Goal: Task Accomplishment & Management: Use online tool/utility

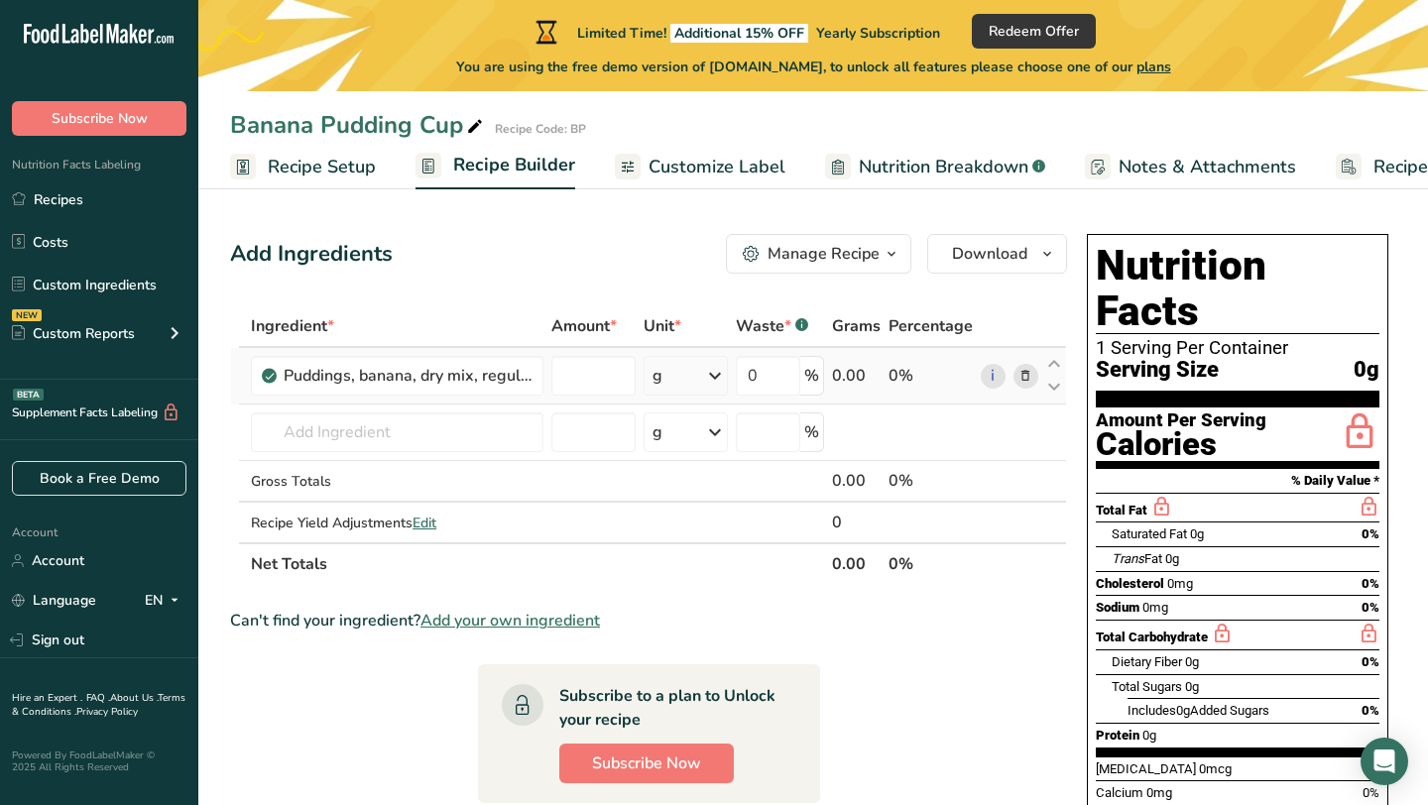
click at [689, 385] on div "Ingredient * Amount * Unit * Waste * .a-a{fill:#347362;}.b-a{fill:#fff;} Grams …" at bounding box center [648, 445] width 837 height 280
type input "0"
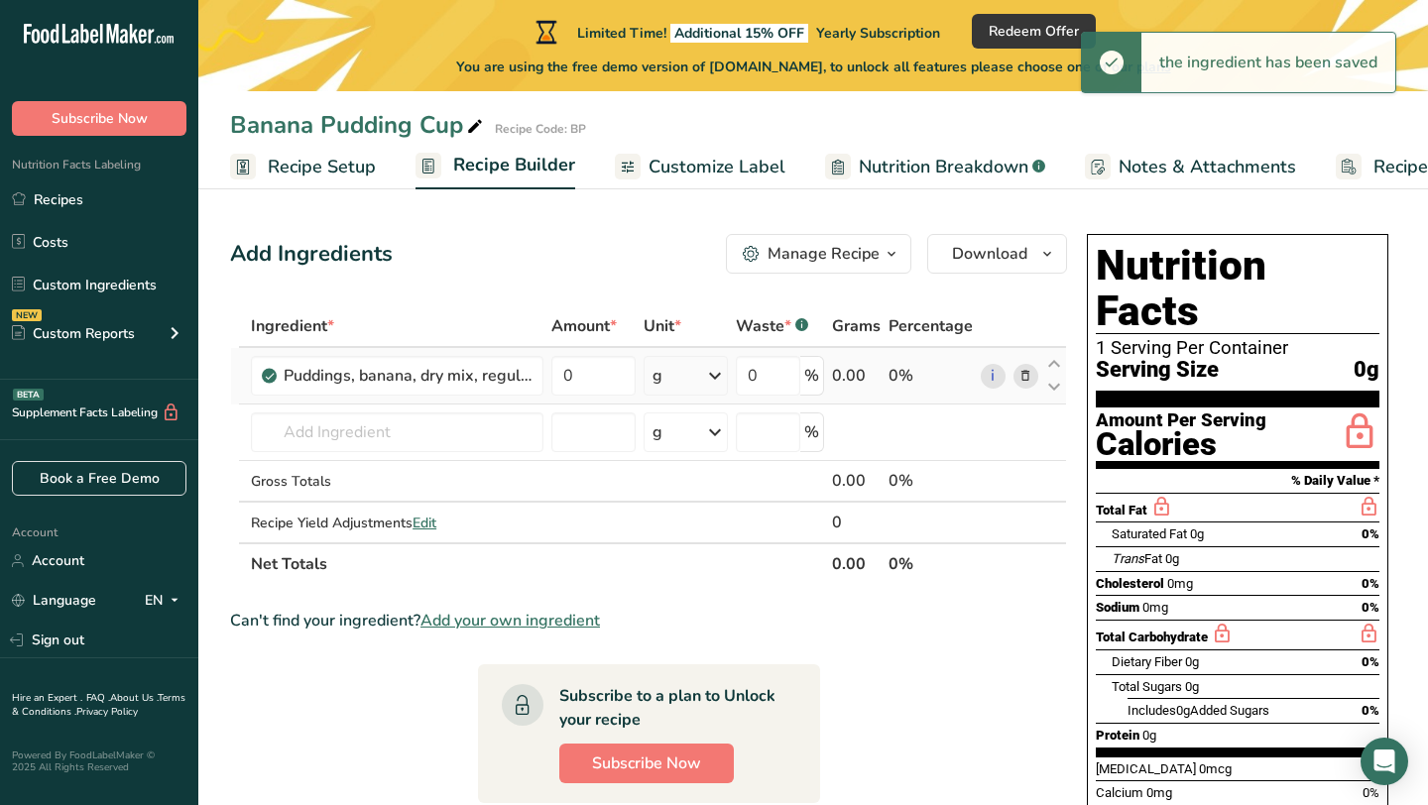
click at [711, 384] on icon at bounding box center [715, 376] width 24 height 36
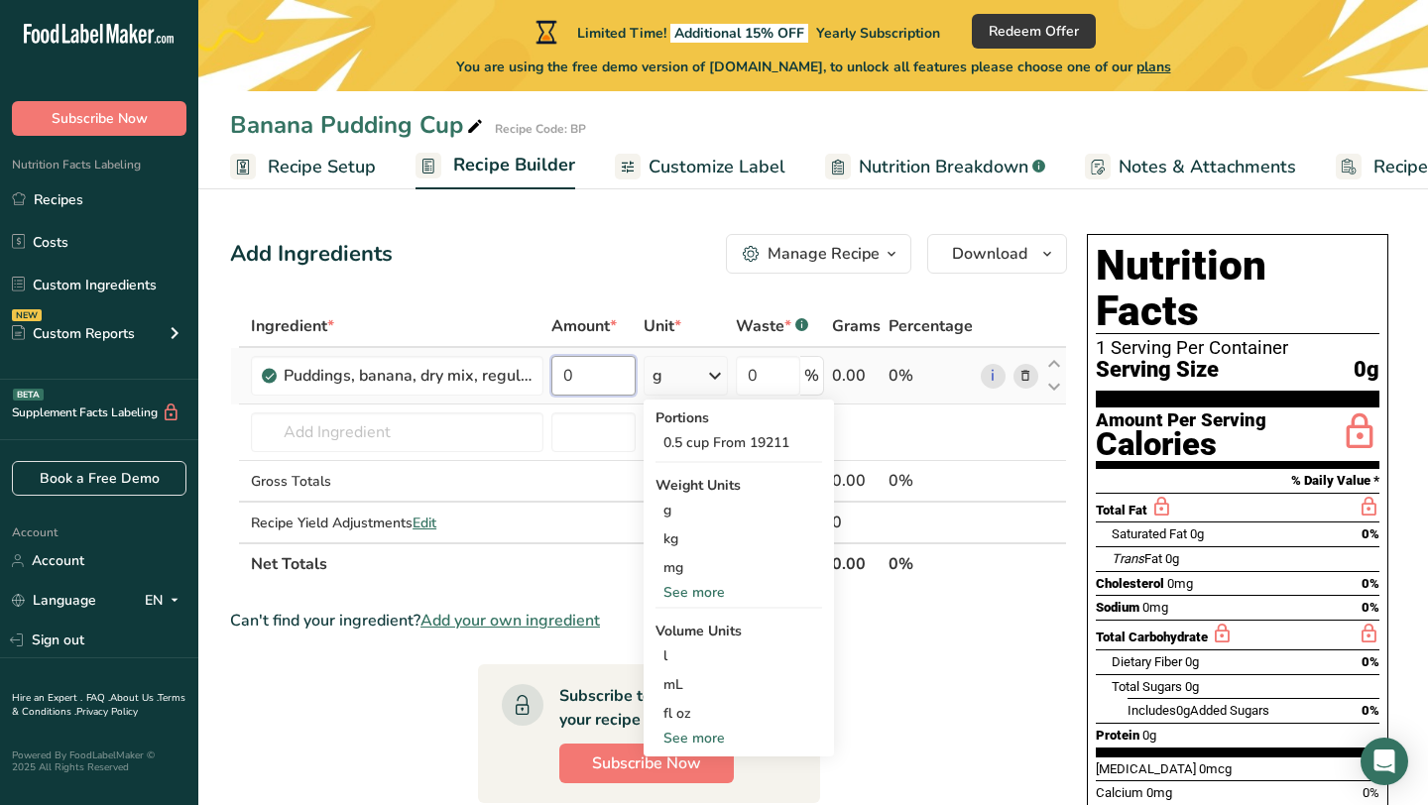
click at [587, 374] on input "0" at bounding box center [593, 376] width 84 height 40
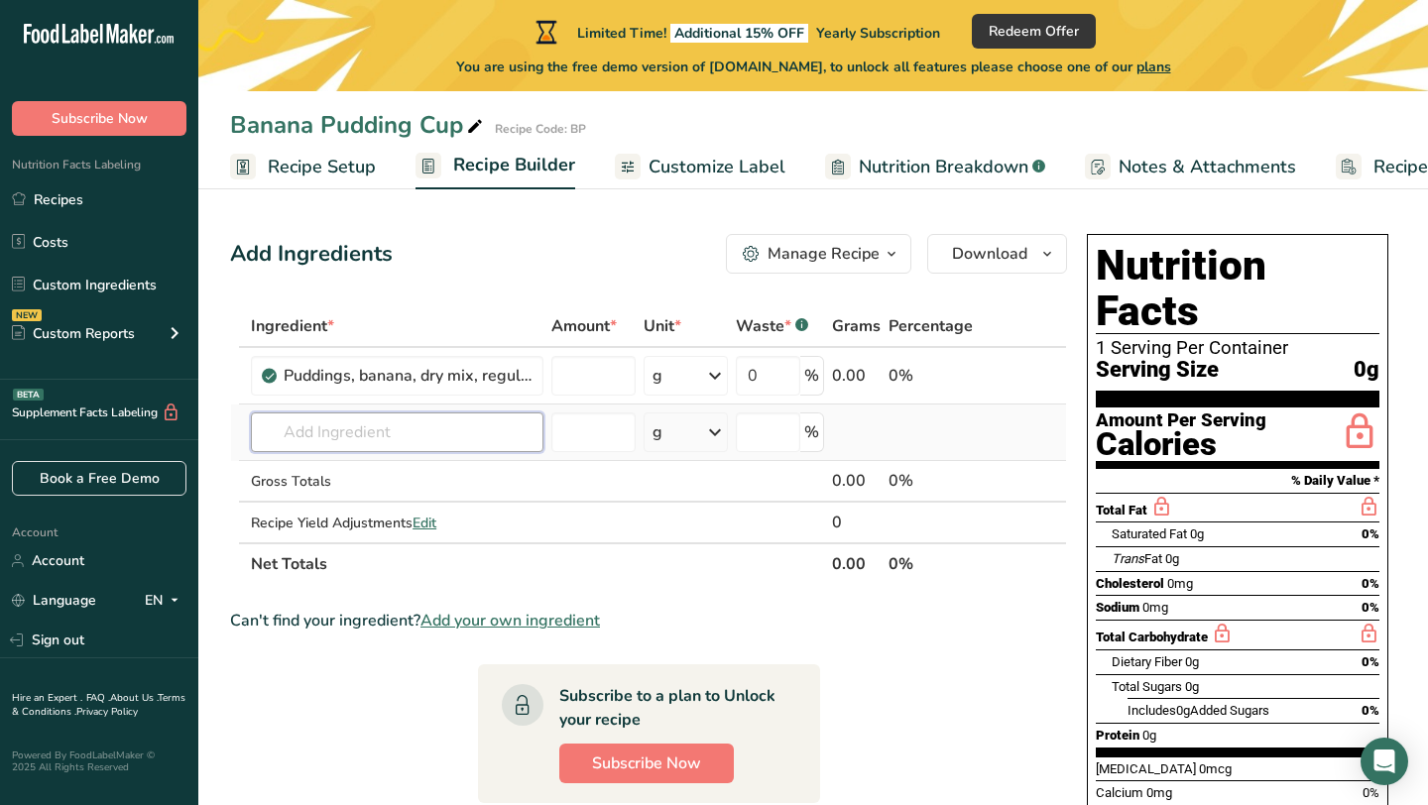
click at [443, 440] on div "Ingredient * Amount * Unit * Waste * .a-a{fill:#347362;}.b-a{fill:#fff;} Grams …" at bounding box center [648, 445] width 837 height 280
type input "0"
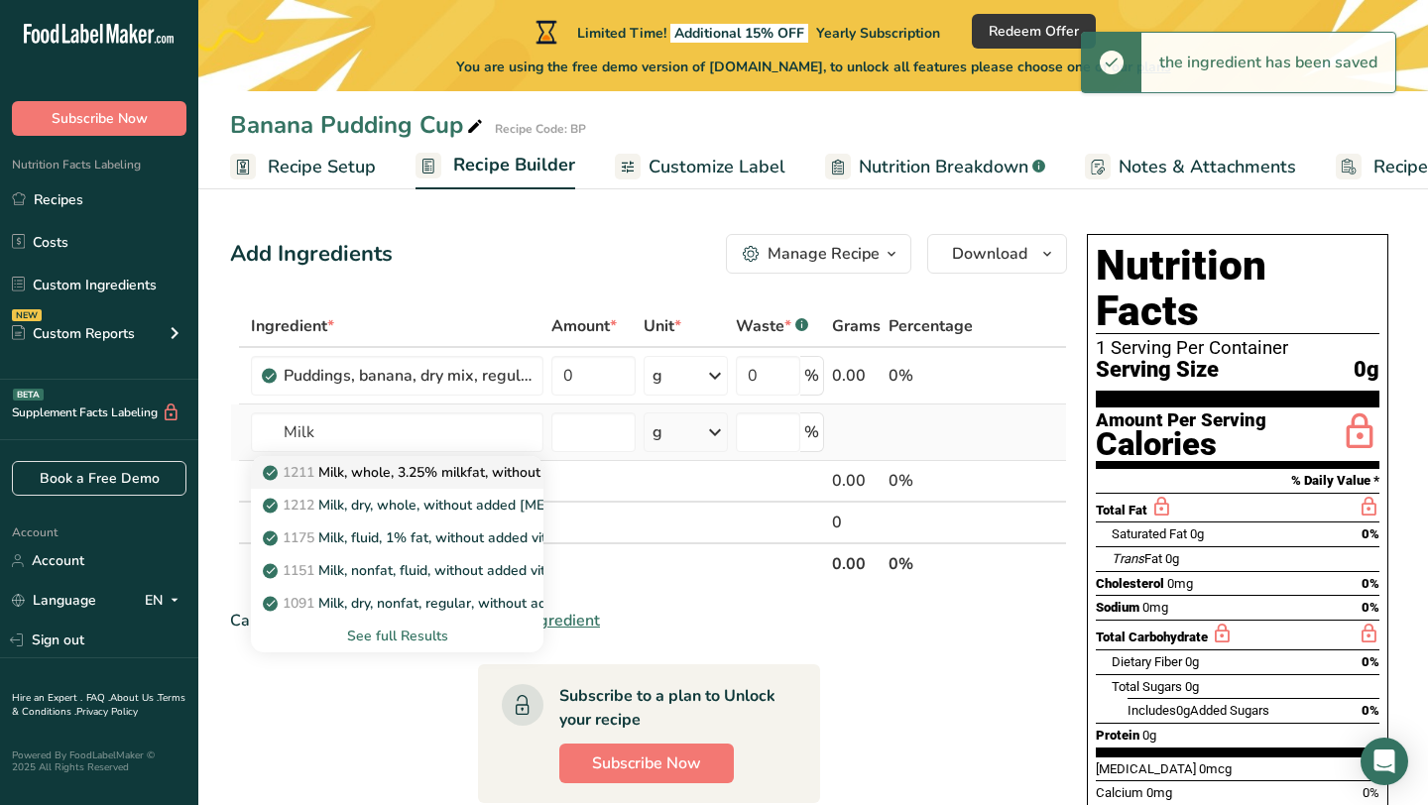
click at [428, 469] on p "1211 Milk, whole, 3.25% milkfat, without added vitamin A and [MEDICAL_DATA]" at bounding box center [531, 472] width 528 height 21
type input "Milk, whole, 3.25% milkfat, without added vitamin A and [MEDICAL_DATA]"
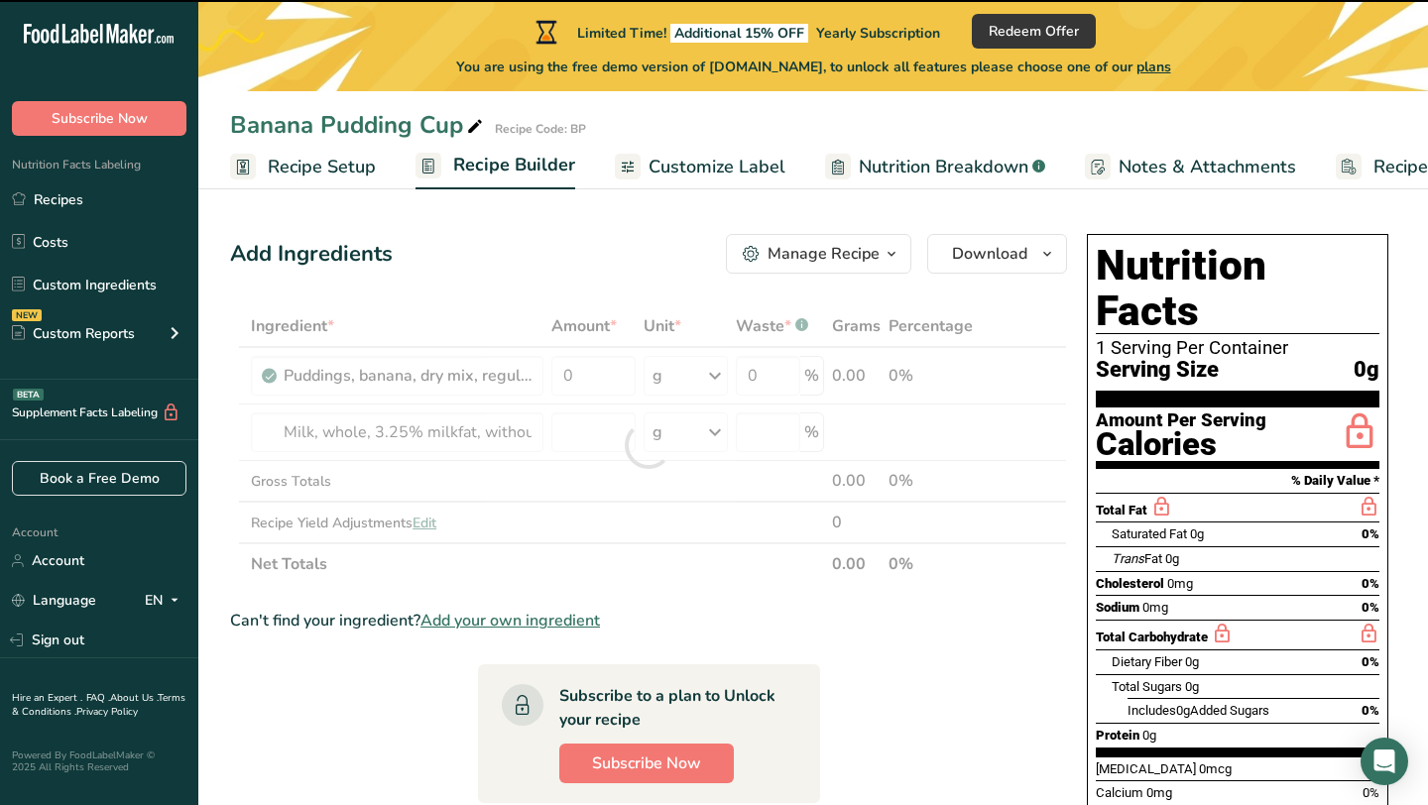
type input "0"
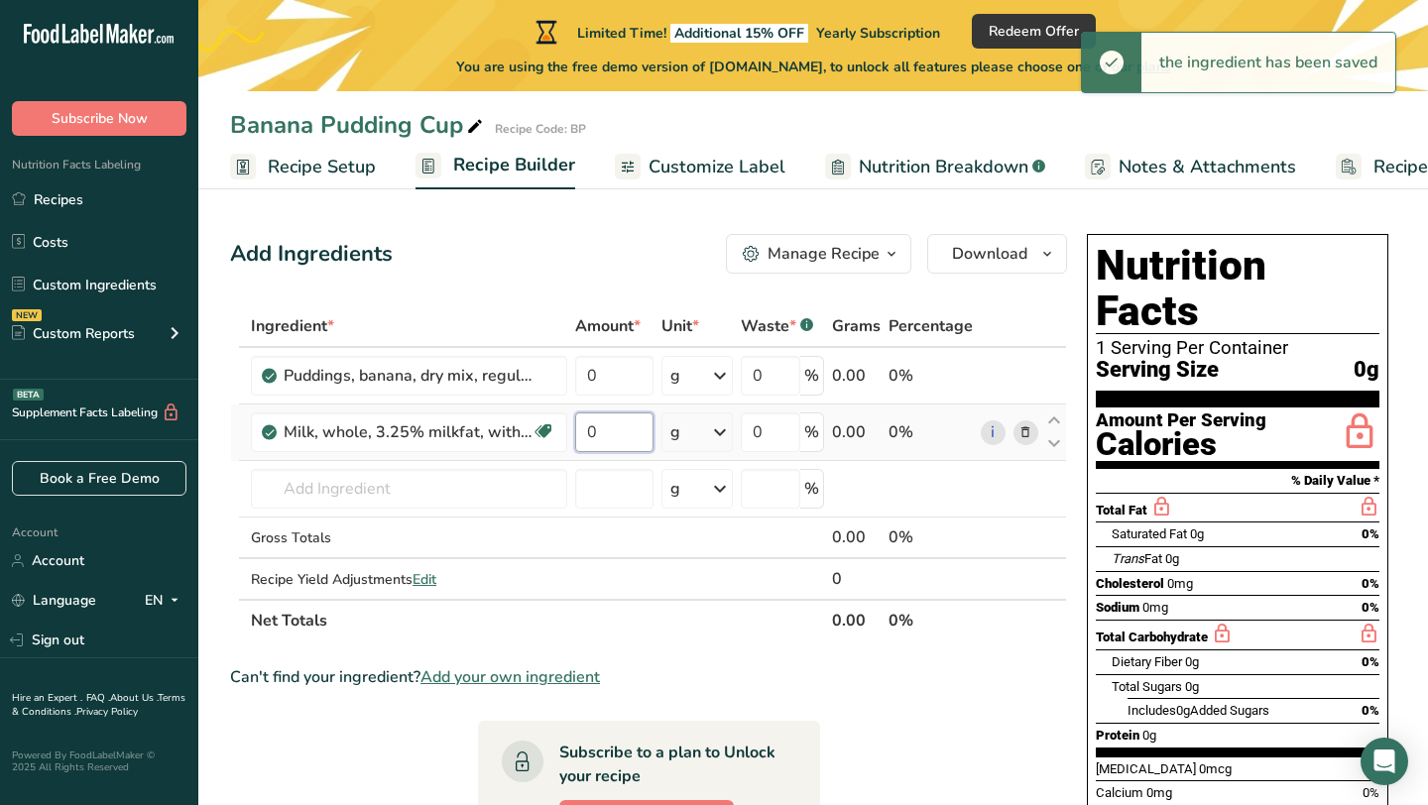
click at [610, 433] on input "0" at bounding box center [614, 432] width 78 height 40
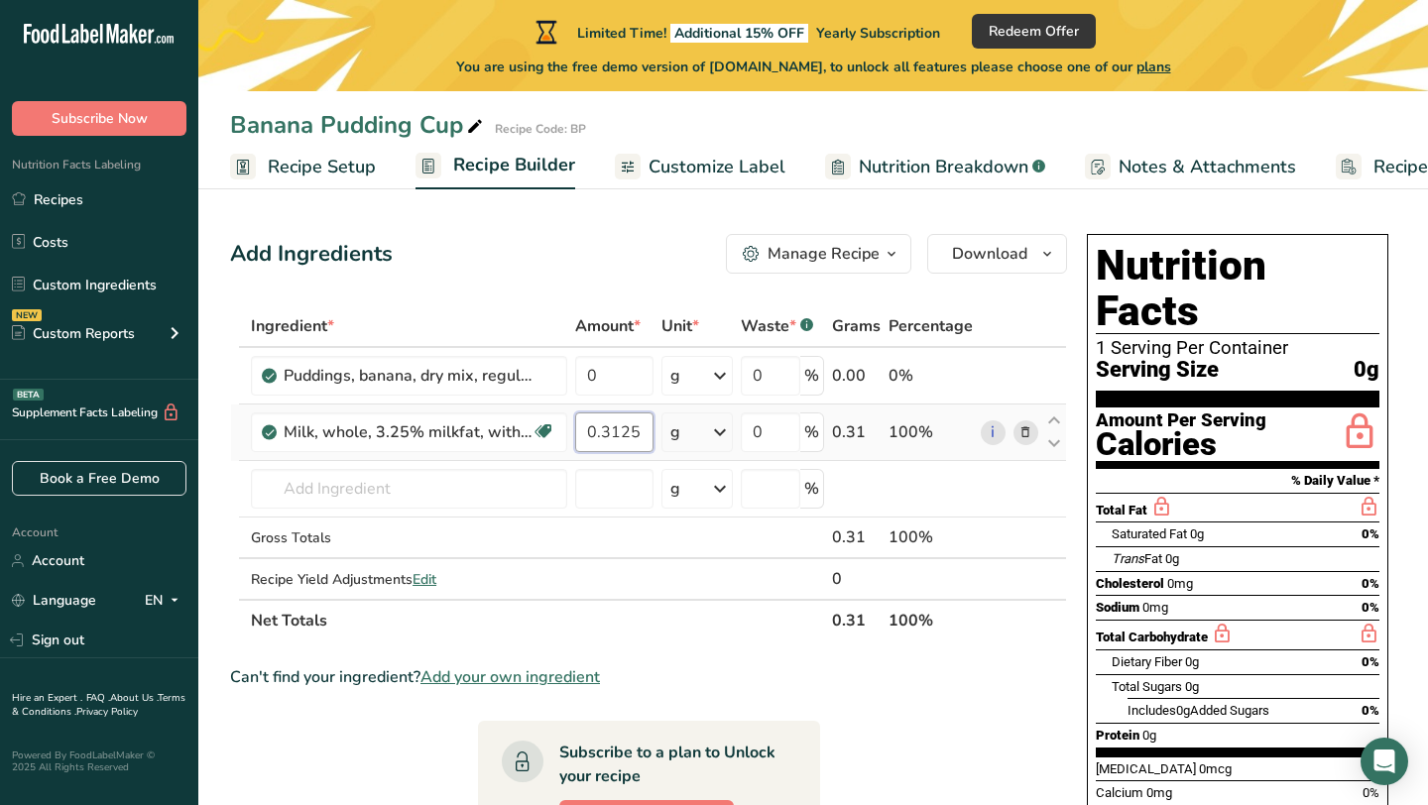
type input "0.3125"
click at [711, 443] on div "Ingredient * Amount * Unit * Waste * .a-a{fill:#347362;}.b-a{fill:#fff;} Grams …" at bounding box center [648, 473] width 837 height 336
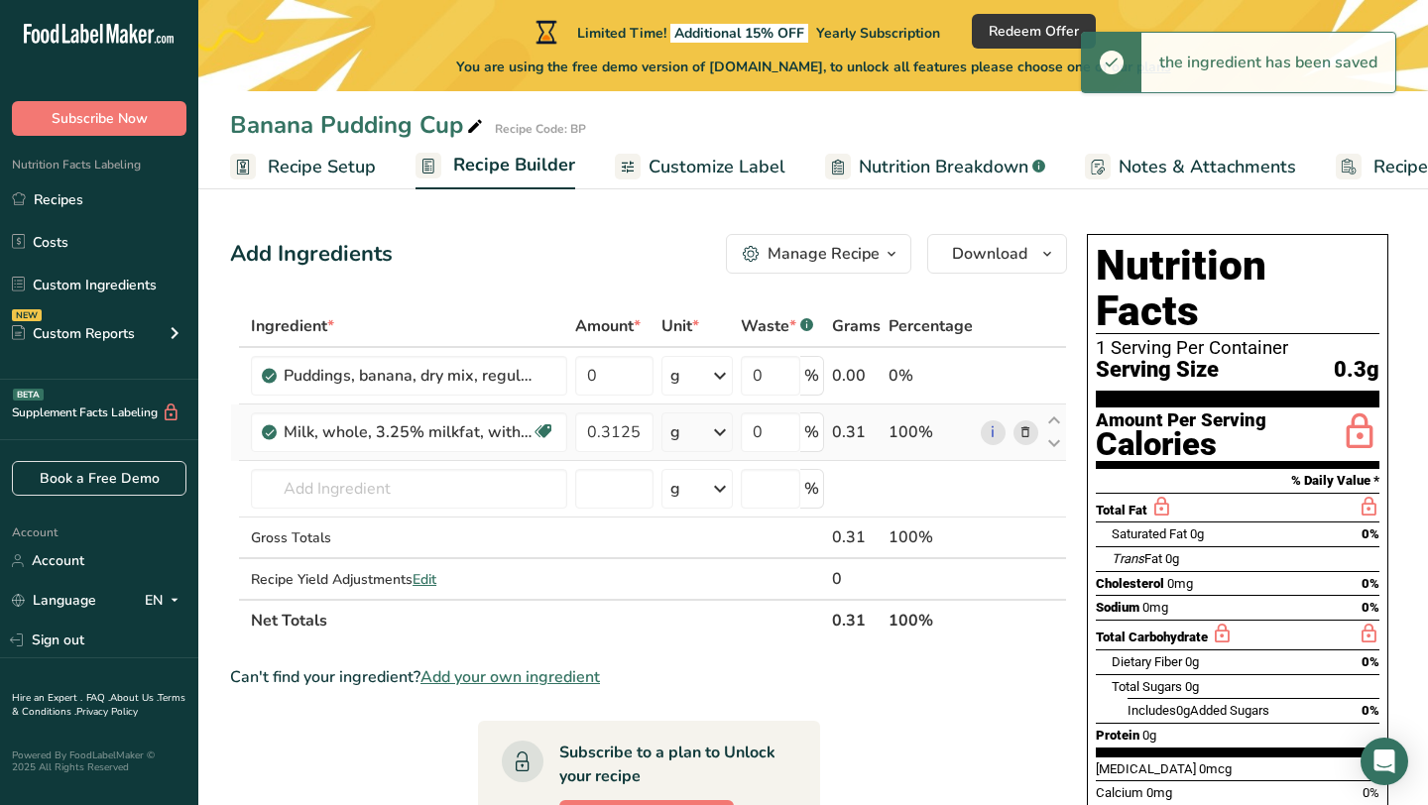
click at [722, 432] on icon at bounding box center [720, 432] width 24 height 36
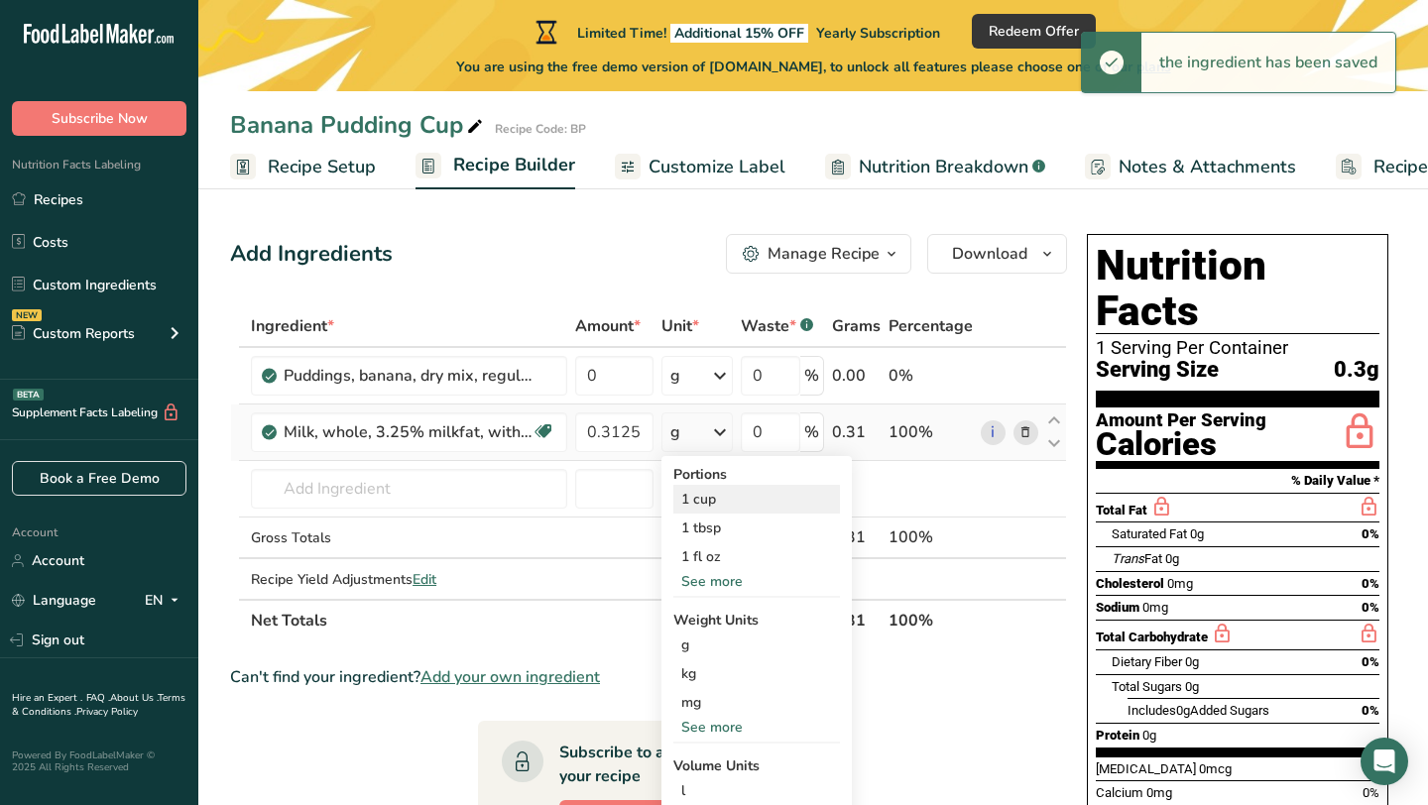
click at [722, 487] on div "1 cup" at bounding box center [756, 499] width 167 height 29
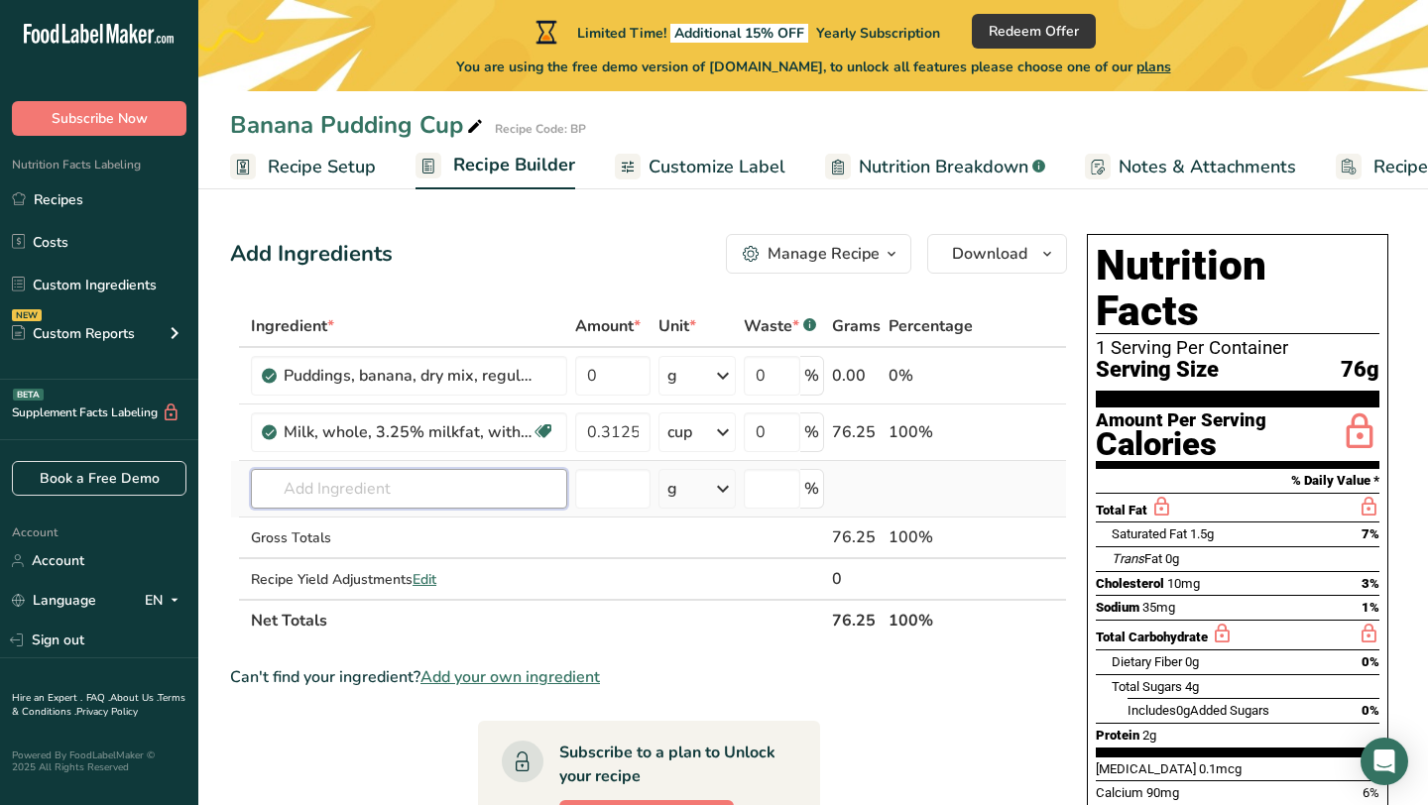
click at [452, 483] on input "text" at bounding box center [409, 489] width 316 height 40
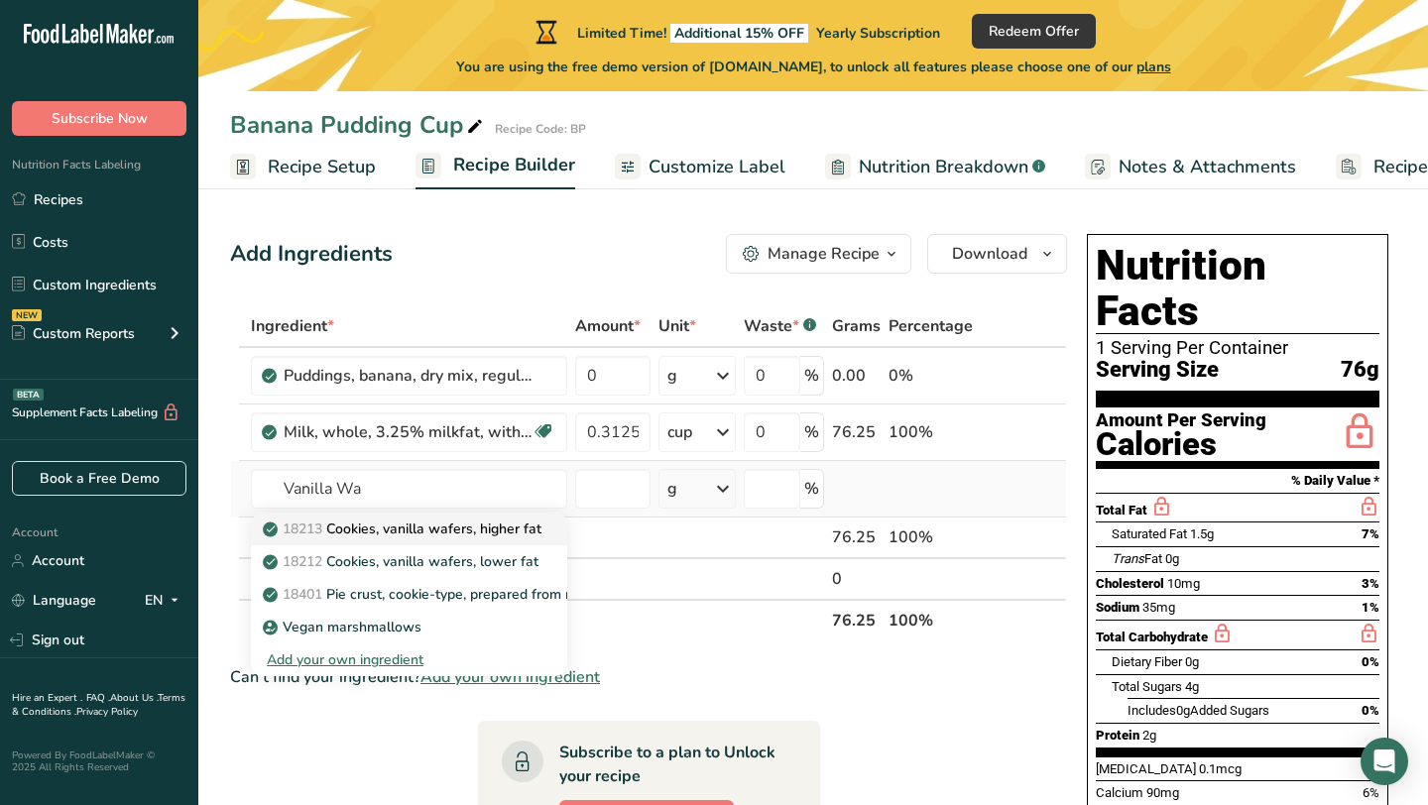
click at [477, 520] on p "18213 Cookies, vanilla wafers, higher fat" at bounding box center [404, 528] width 275 height 21
type input "Cookies, vanilla wafers, higher fat"
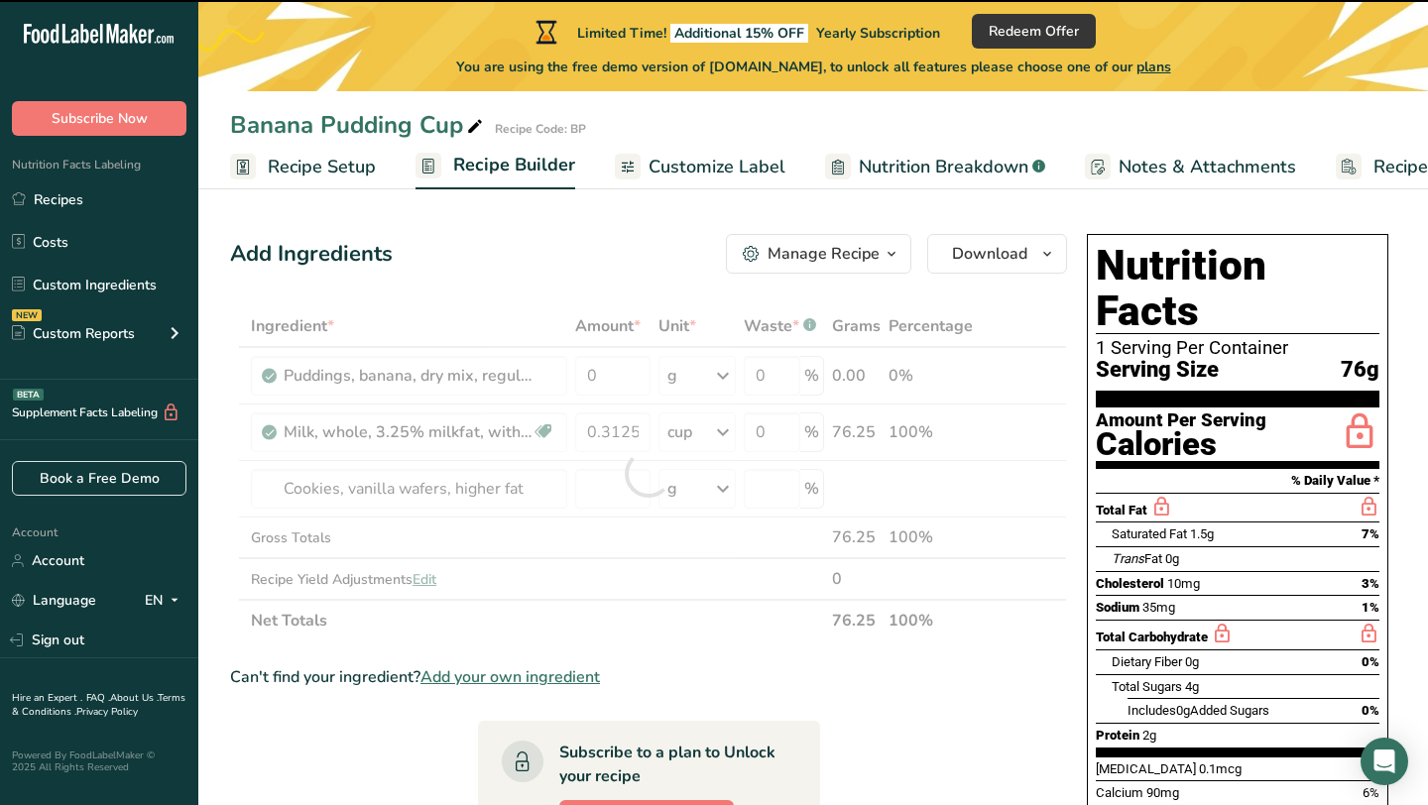
type input "0"
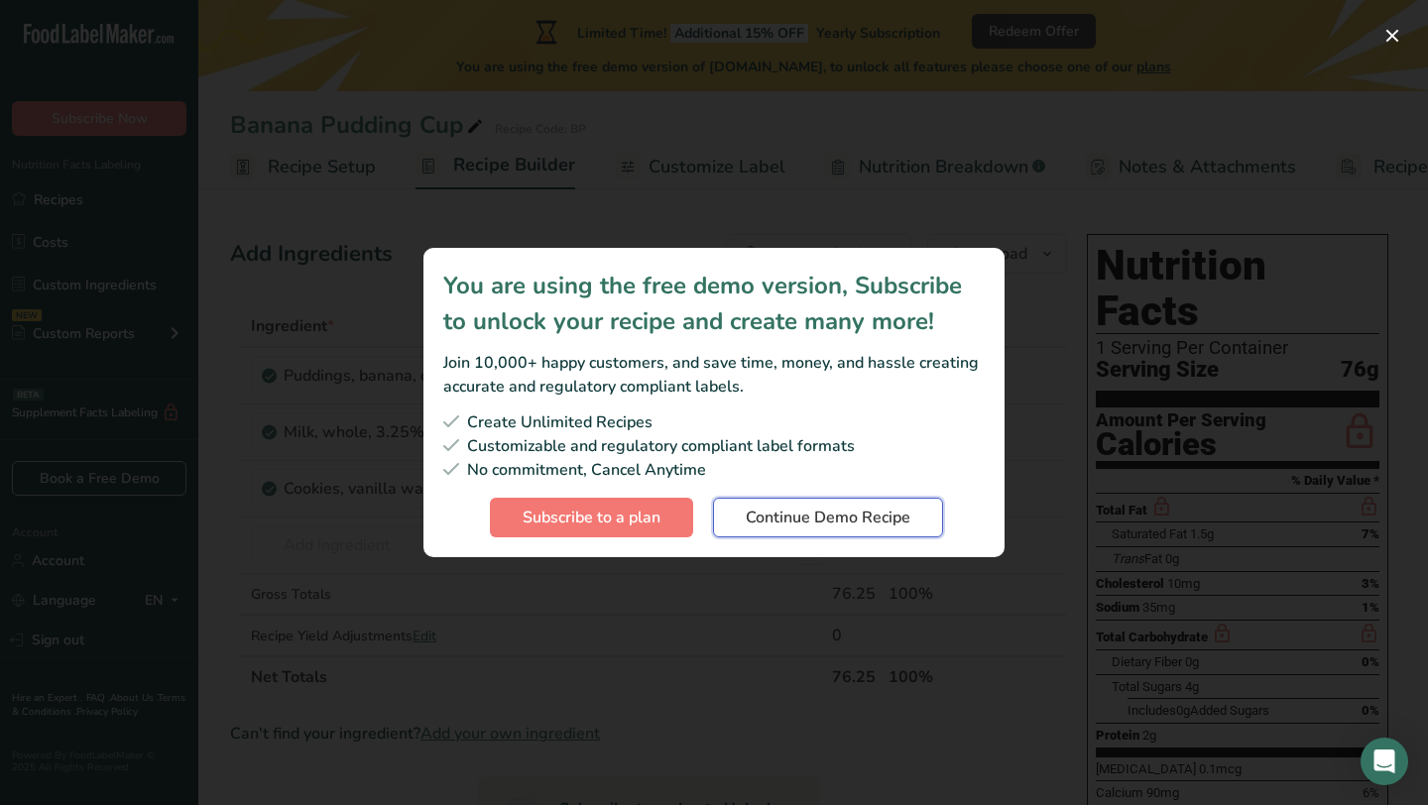
click at [834, 517] on span "Continue Demo Recipe" at bounding box center [828, 518] width 165 height 24
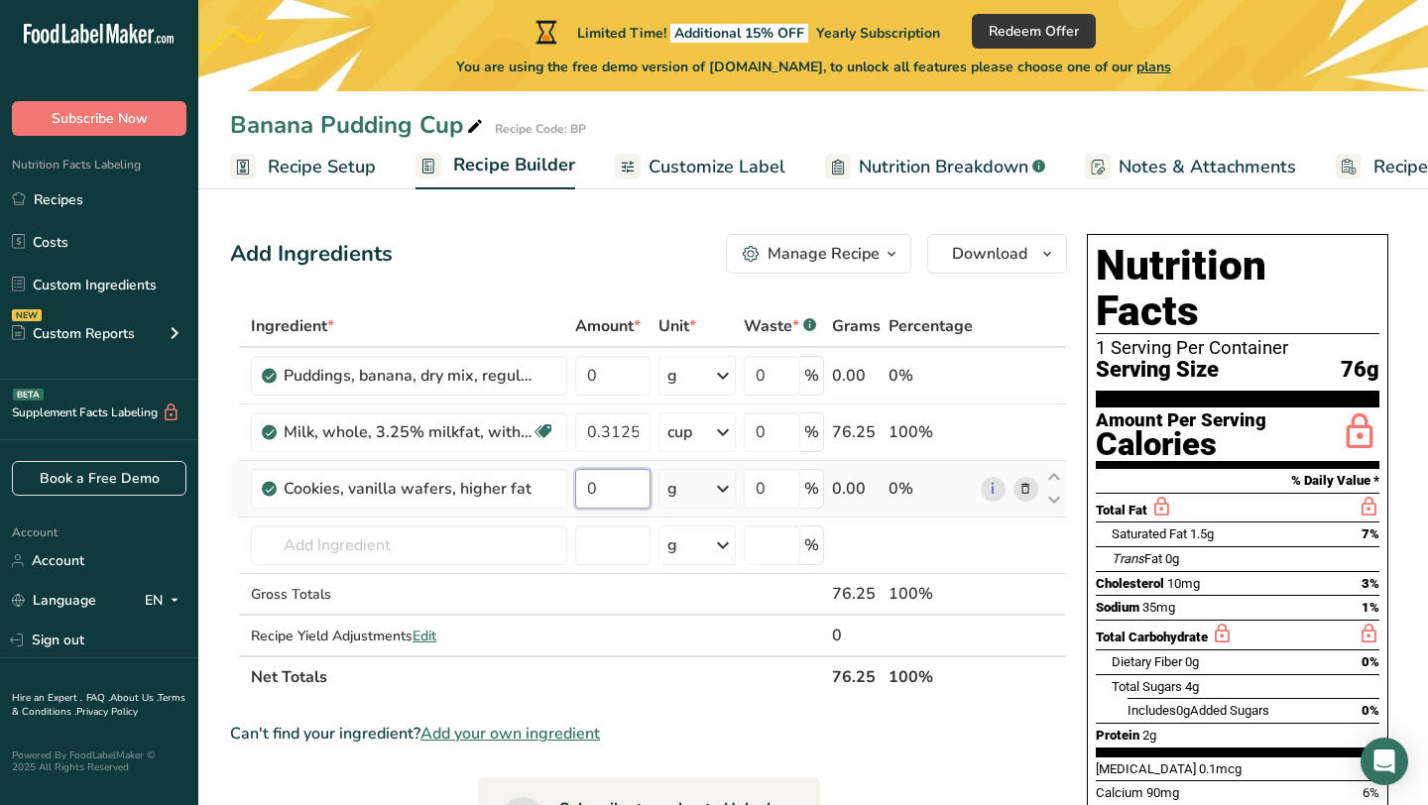
click at [629, 495] on input "0" at bounding box center [612, 489] width 75 height 40
click at [620, 489] on input "number" at bounding box center [612, 489] width 75 height 40
click at [615, 513] on div "Ingredient * Amount * Unit * Waste * .a-a{fill:#347362;}.b-a{fill:#fff;} Grams …" at bounding box center [648, 501] width 837 height 393
type input "0"
drag, startPoint x: 682, startPoint y: 540, endPoint x: 671, endPoint y: 640, distance: 100.7
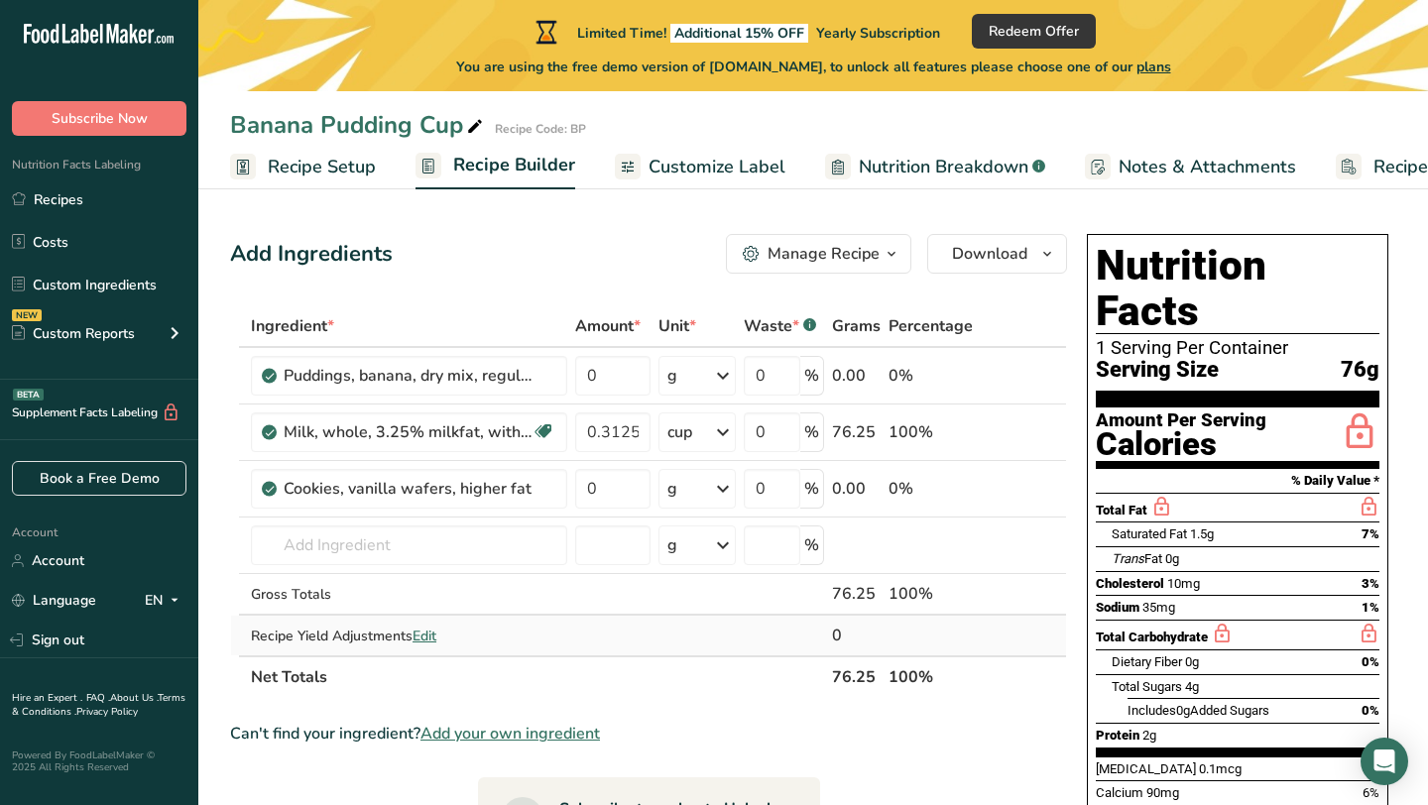
click at [671, 640] on tbody "Puddings, banana, dry mix, regular, prepared with 2% milk 0 g Portions 0.5 cup …" at bounding box center [648, 501] width 835 height 307
click at [625, 369] on input "0" at bounding box center [612, 376] width 75 height 40
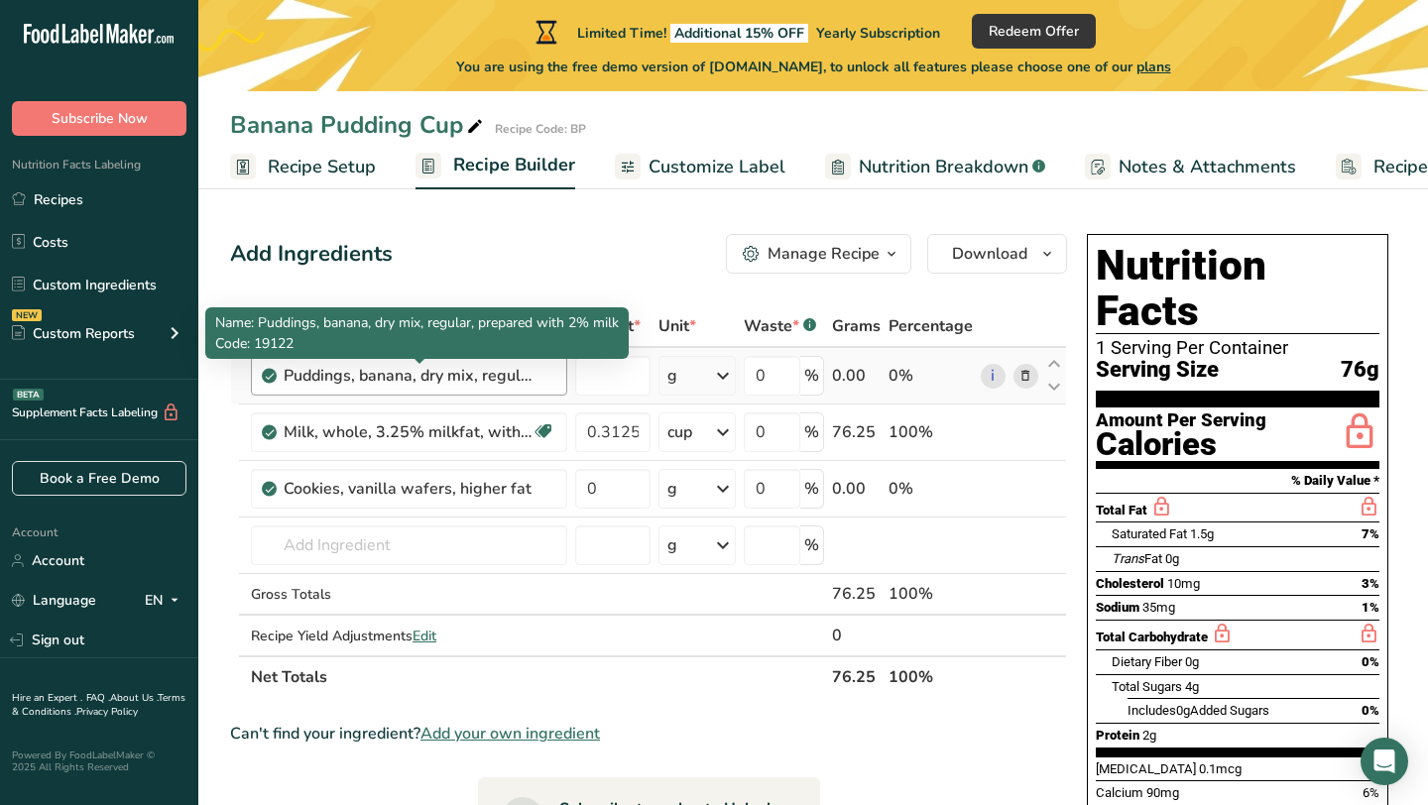
click at [523, 383] on div "Ingredient * Amount * Unit * Waste * .a-a{fill:#347362;}.b-a{fill:#fff;} Grams …" at bounding box center [648, 501] width 837 height 393
type input "0"
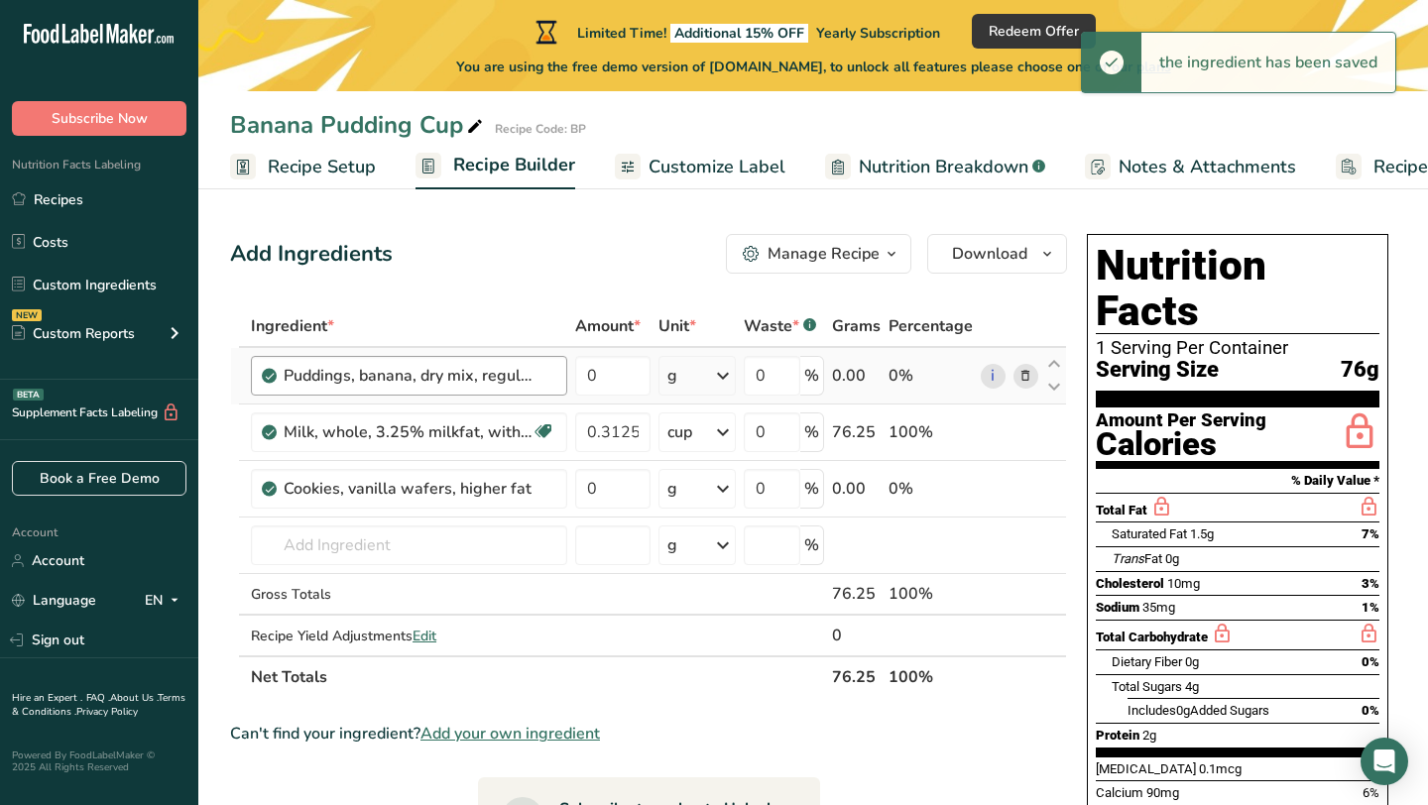
click at [551, 369] on div "Puddings, banana, dry mix, regular, prepared with 2% milk" at bounding box center [420, 376] width 272 height 24
click at [604, 376] on input "0" at bounding box center [612, 376] width 75 height 40
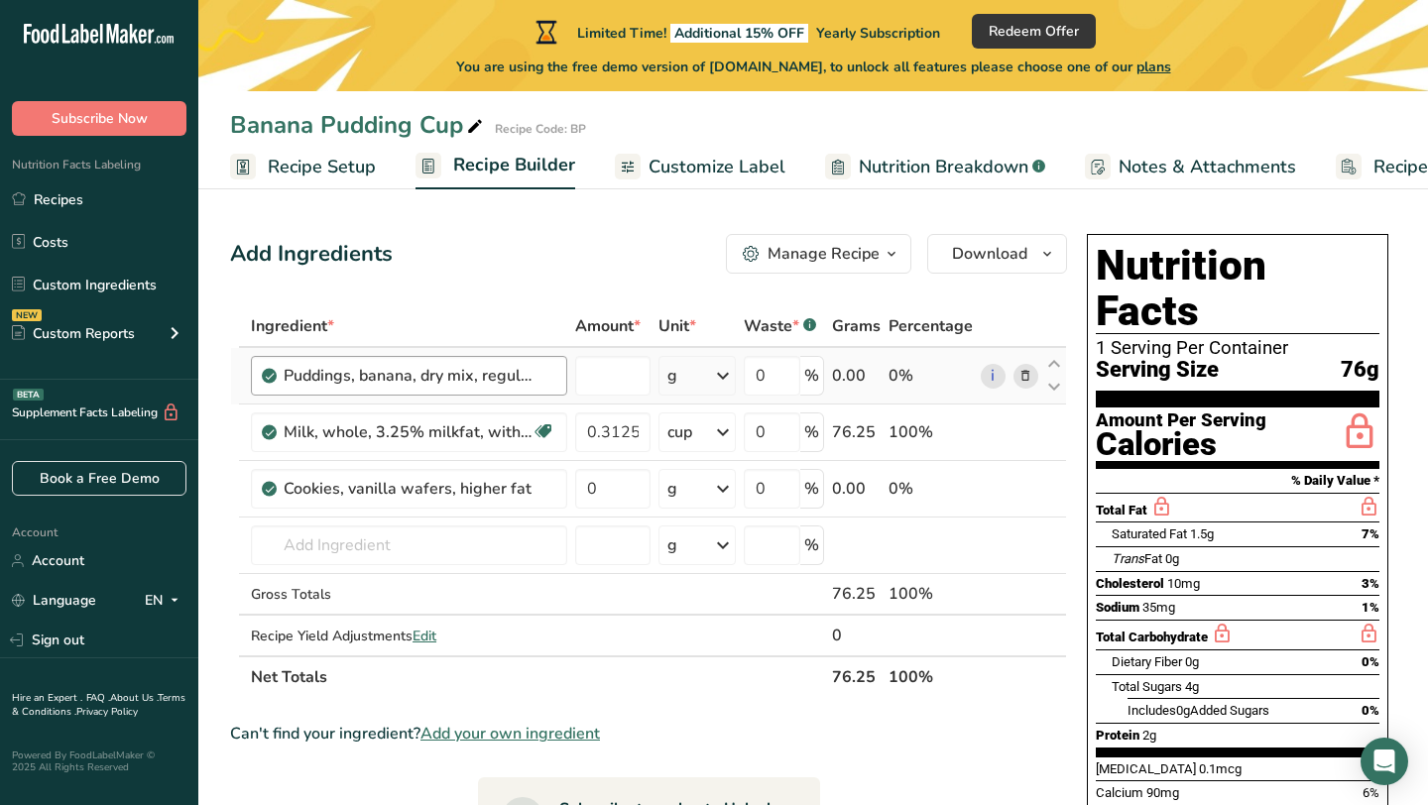
click at [542, 381] on div "Ingredient * Amount * Unit * Waste * .a-a{fill:#347362;}.b-a{fill:#fff;} Grams …" at bounding box center [648, 501] width 837 height 393
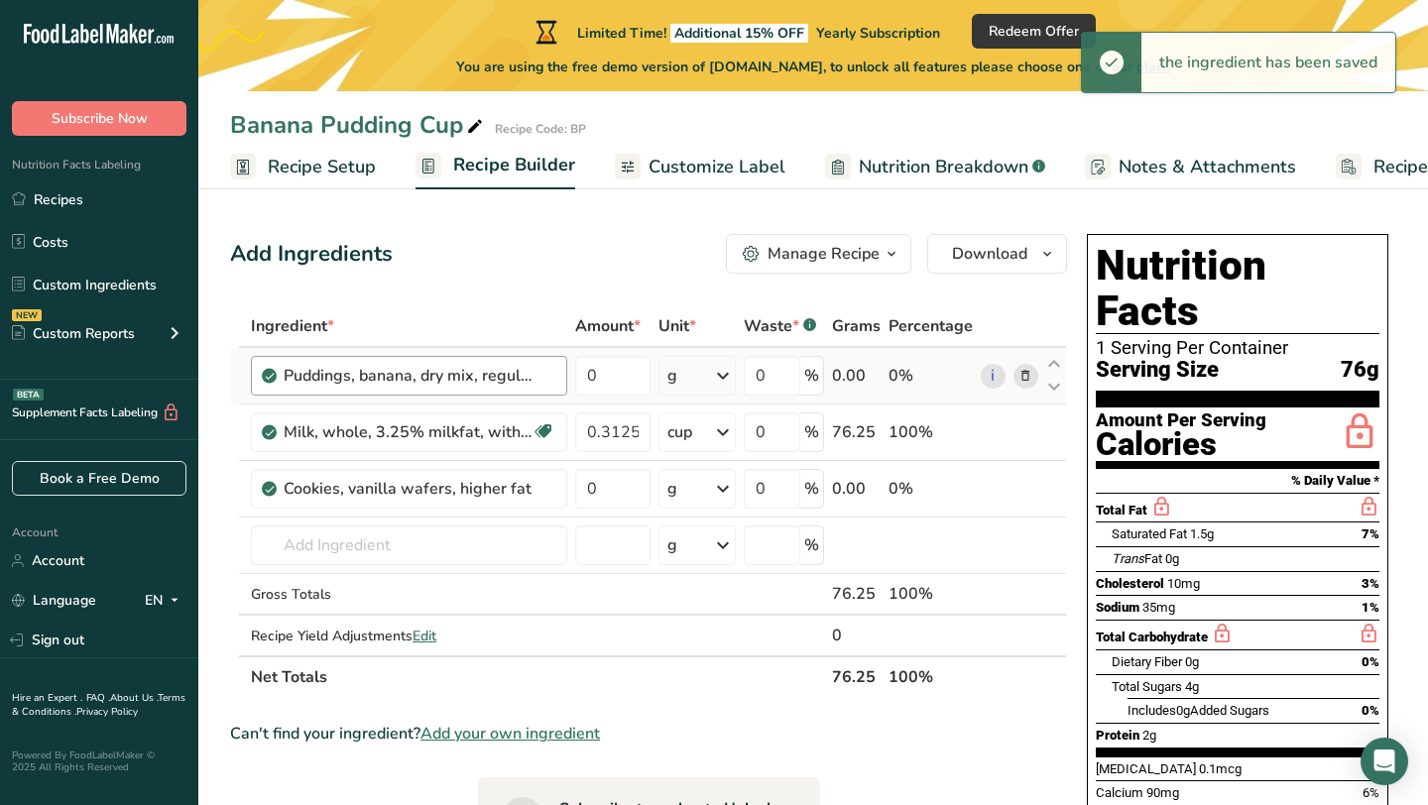
click at [379, 394] on div "Puddings, banana, dry mix, regular, prepared with 2% milk" at bounding box center [409, 376] width 316 height 40
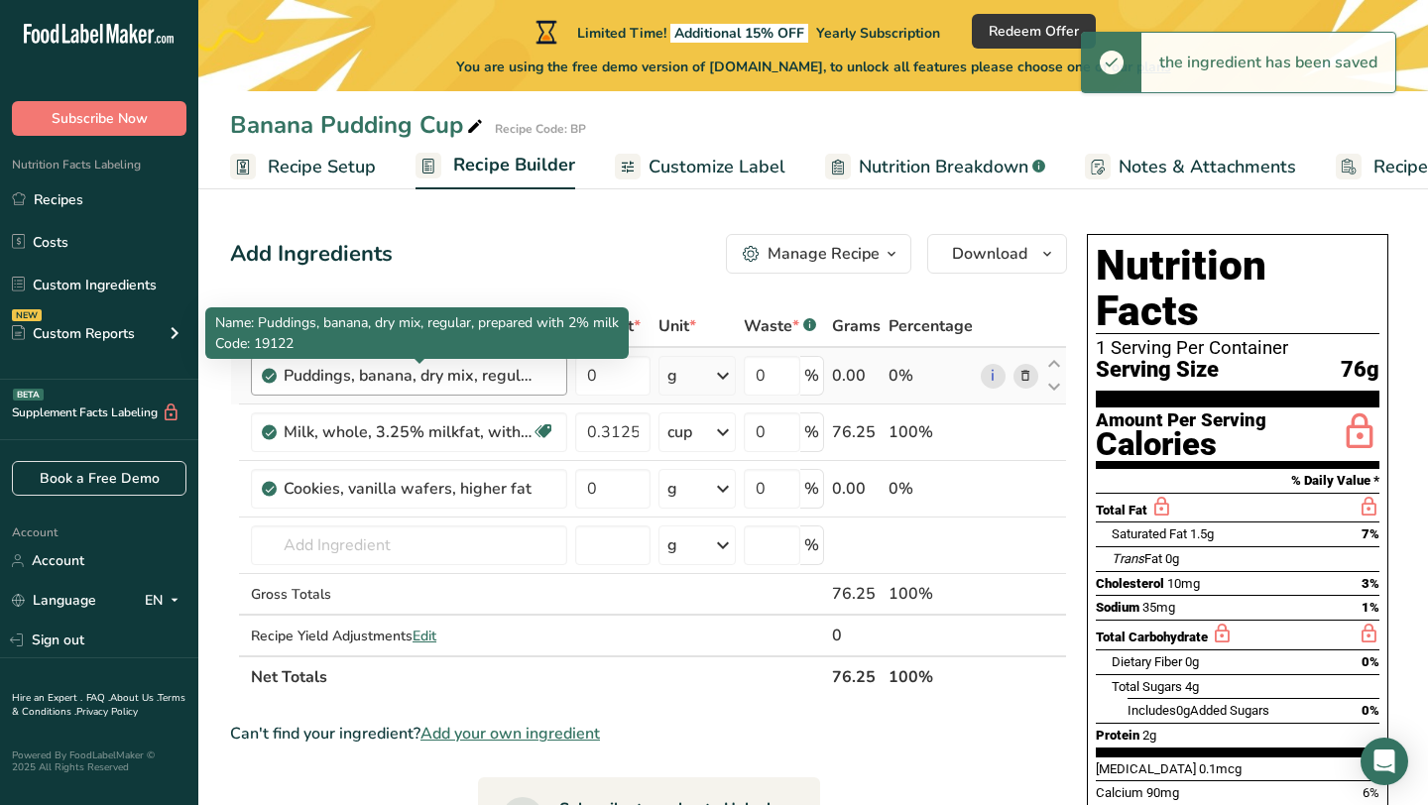
click at [408, 368] on div "Puddings, banana, dry mix, regular, prepared with 2% milk" at bounding box center [408, 376] width 248 height 24
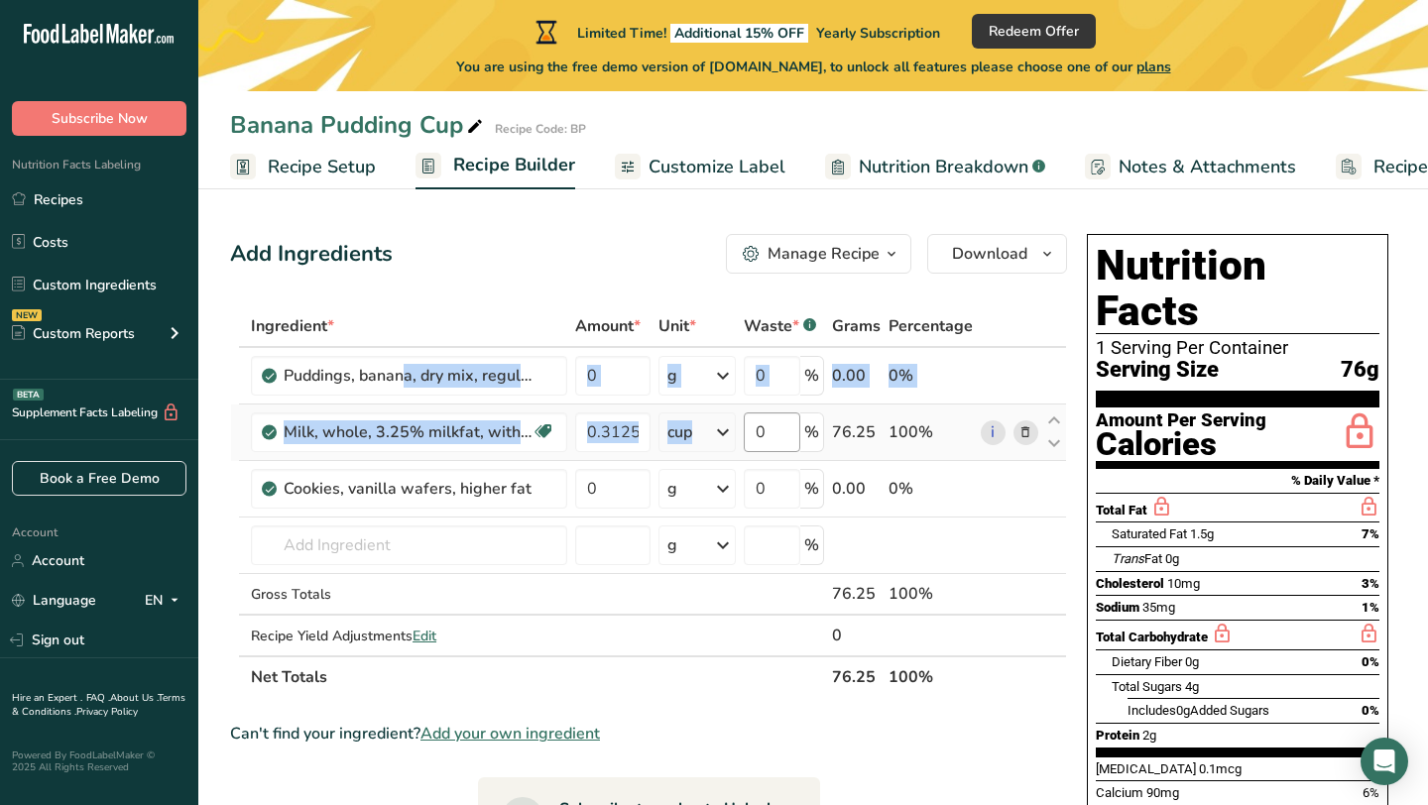
drag, startPoint x: 286, startPoint y: 373, endPoint x: 746, endPoint y: 417, distance: 463.1
click at [746, 417] on tbody "Puddings, banana, dry mix, regular, prepared with 2% milk 0 g Portions 0.5 cup …" at bounding box center [648, 501] width 835 height 307
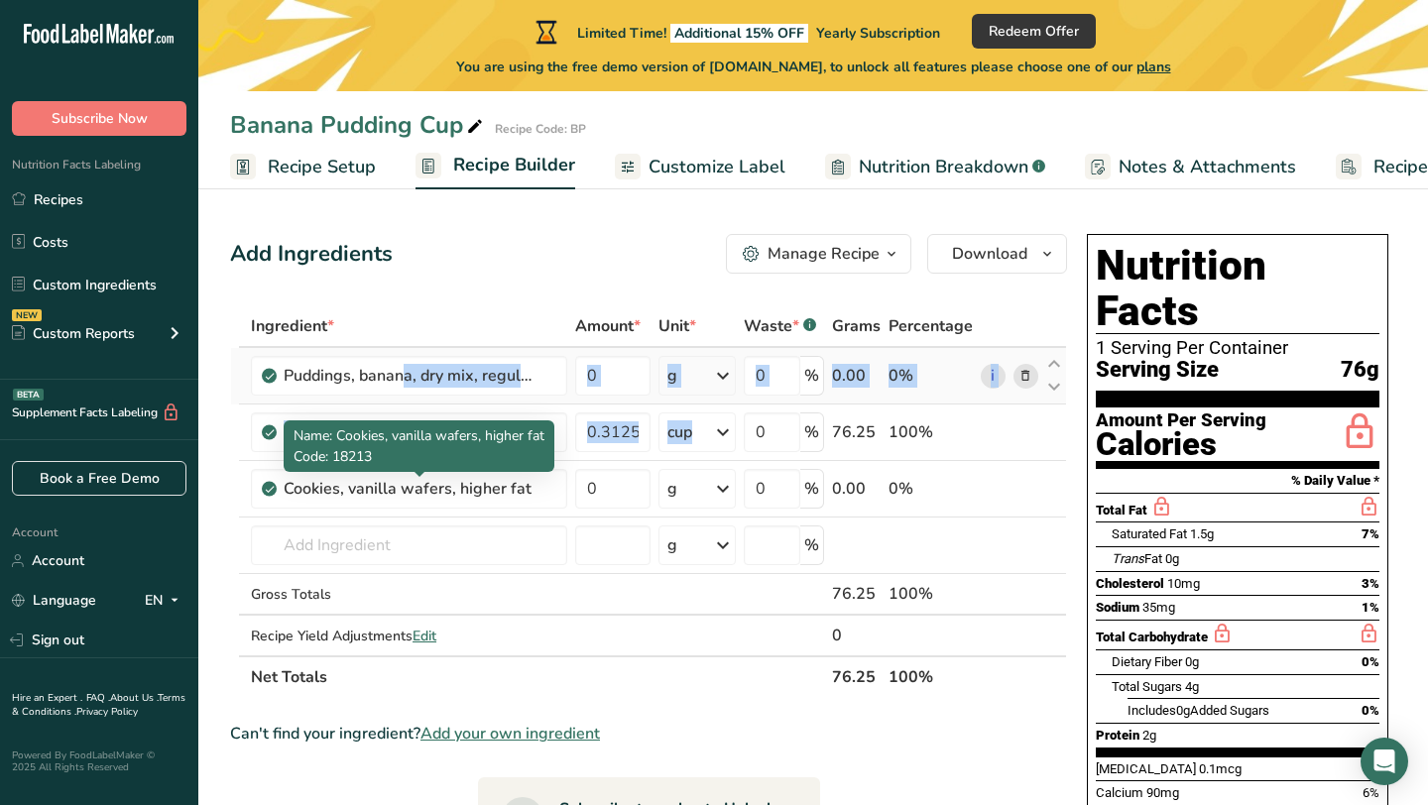
click at [462, 403] on td "Puddings, banana, dry mix, regular, prepared with 2% milk" at bounding box center [409, 376] width 324 height 57
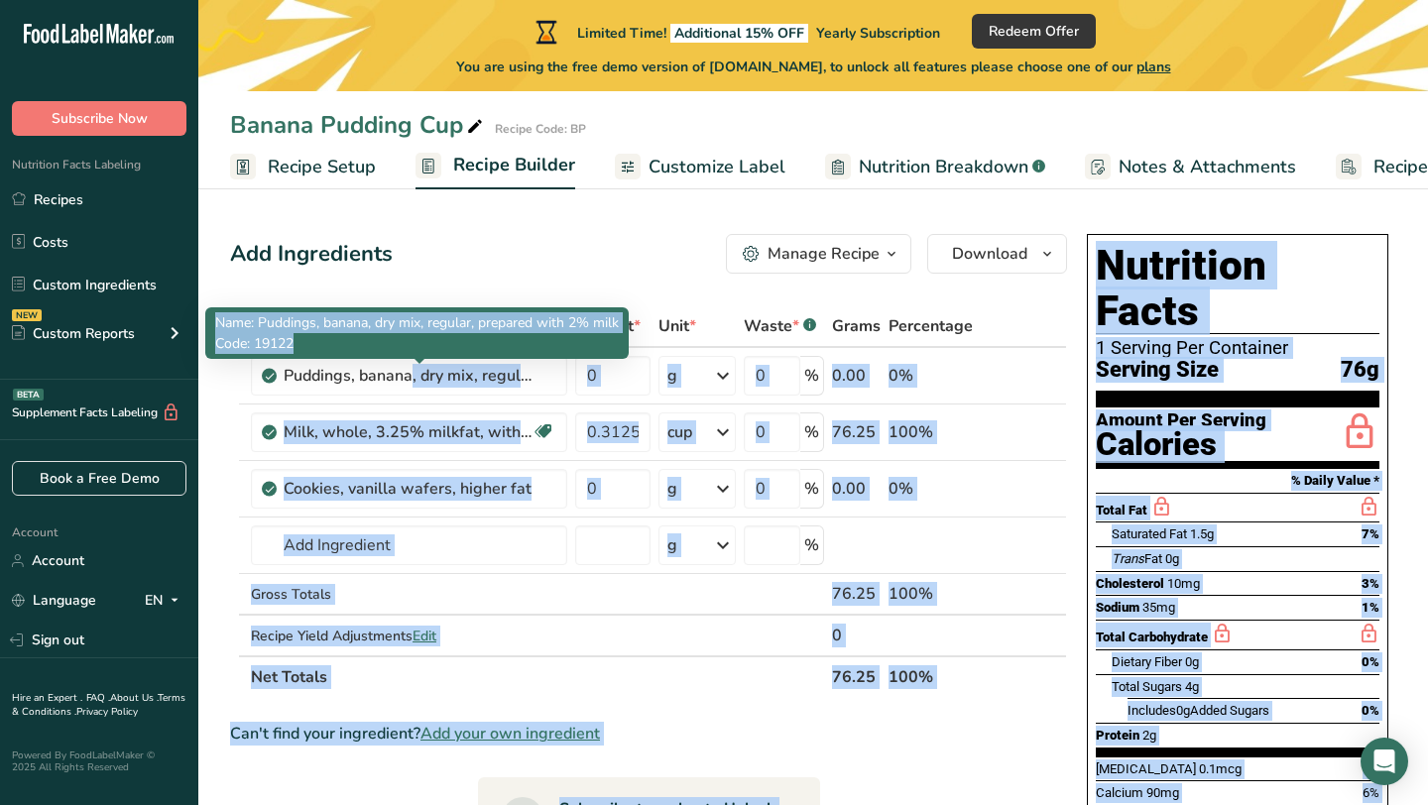
drag, startPoint x: 289, startPoint y: 377, endPoint x: 605, endPoint y: 351, distance: 316.3
click at [605, 351] on body ".a-20{fill:#fff;} Subscribe Now Nutrition Facts Labeling Recipes Costs Custom I…" at bounding box center [714, 645] width 1428 height 1290
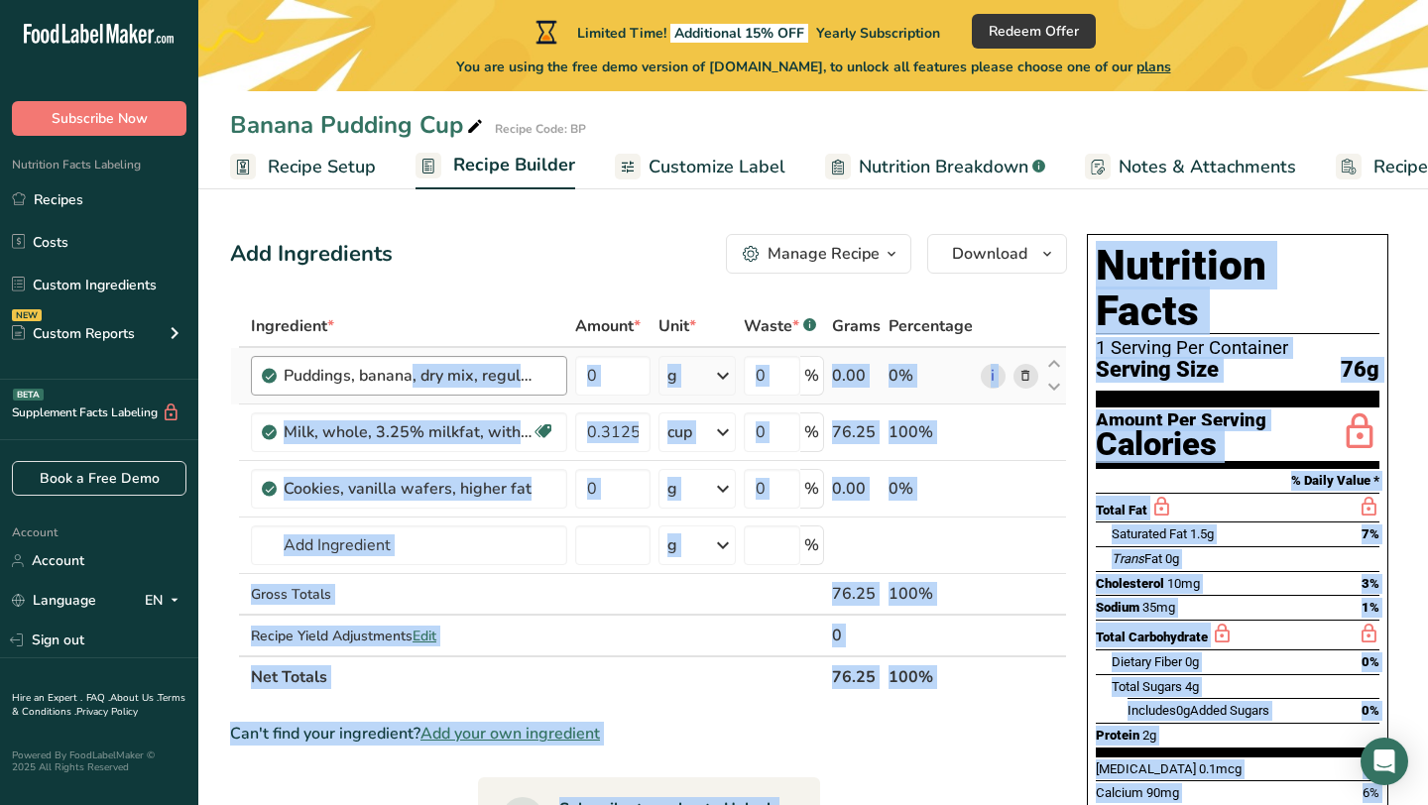
click at [544, 376] on div "Puddings, banana, dry mix, regular, prepared with 2% milk" at bounding box center [420, 376] width 272 height 24
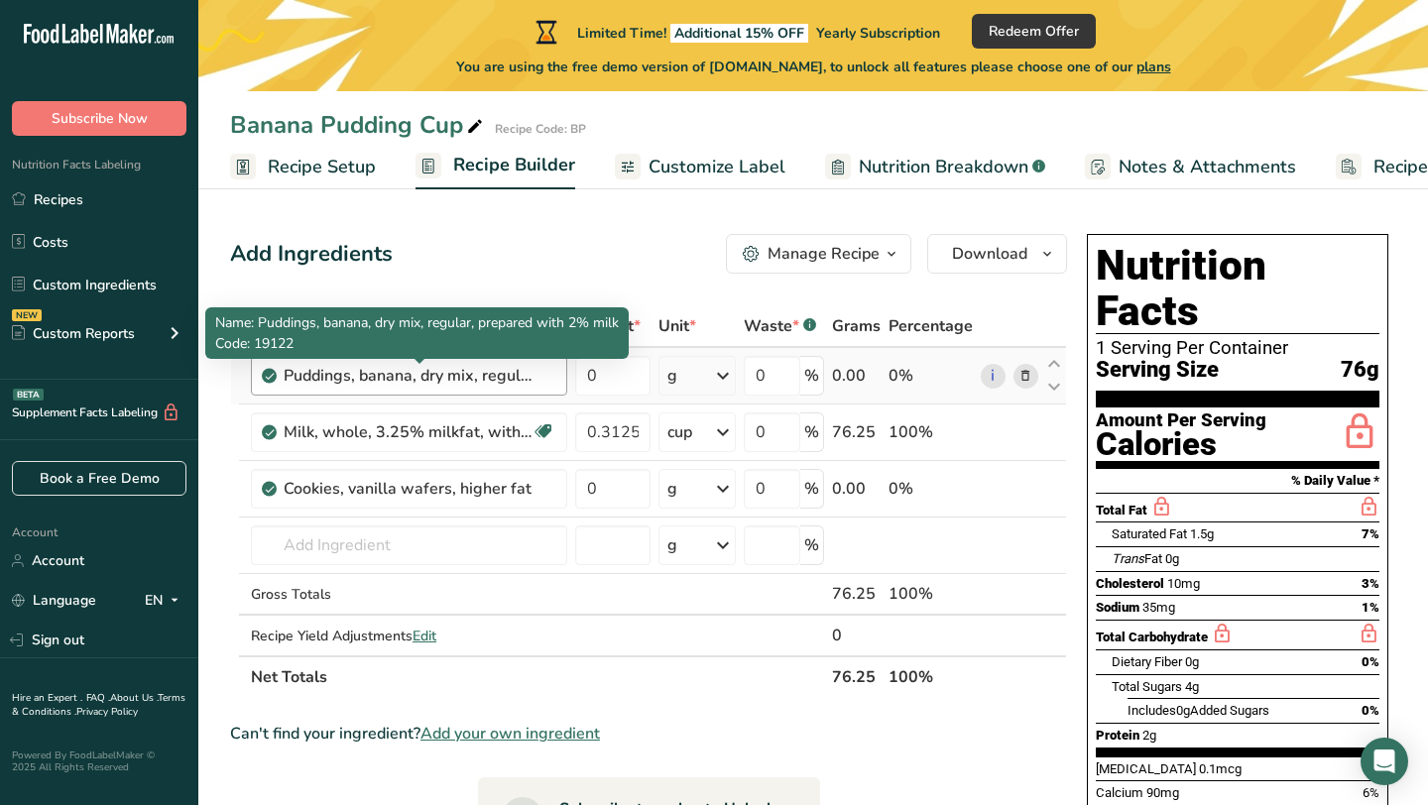
click at [507, 382] on div "Puddings, banana, dry mix, regular, prepared with 2% milk" at bounding box center [408, 376] width 248 height 24
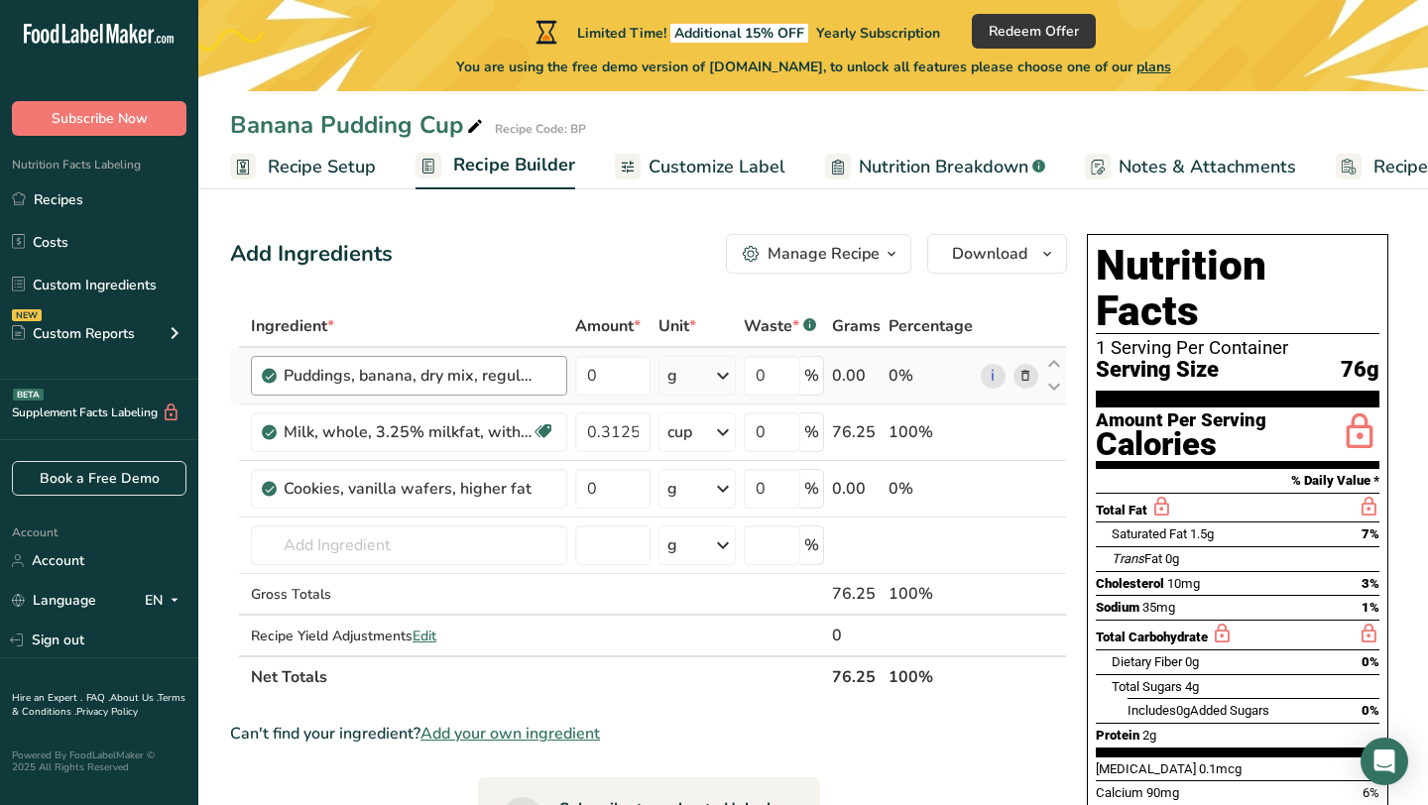
click at [397, 371] on div "Puddings, banana, dry mix, regular, prepared with 2% milk" at bounding box center [408, 376] width 248 height 24
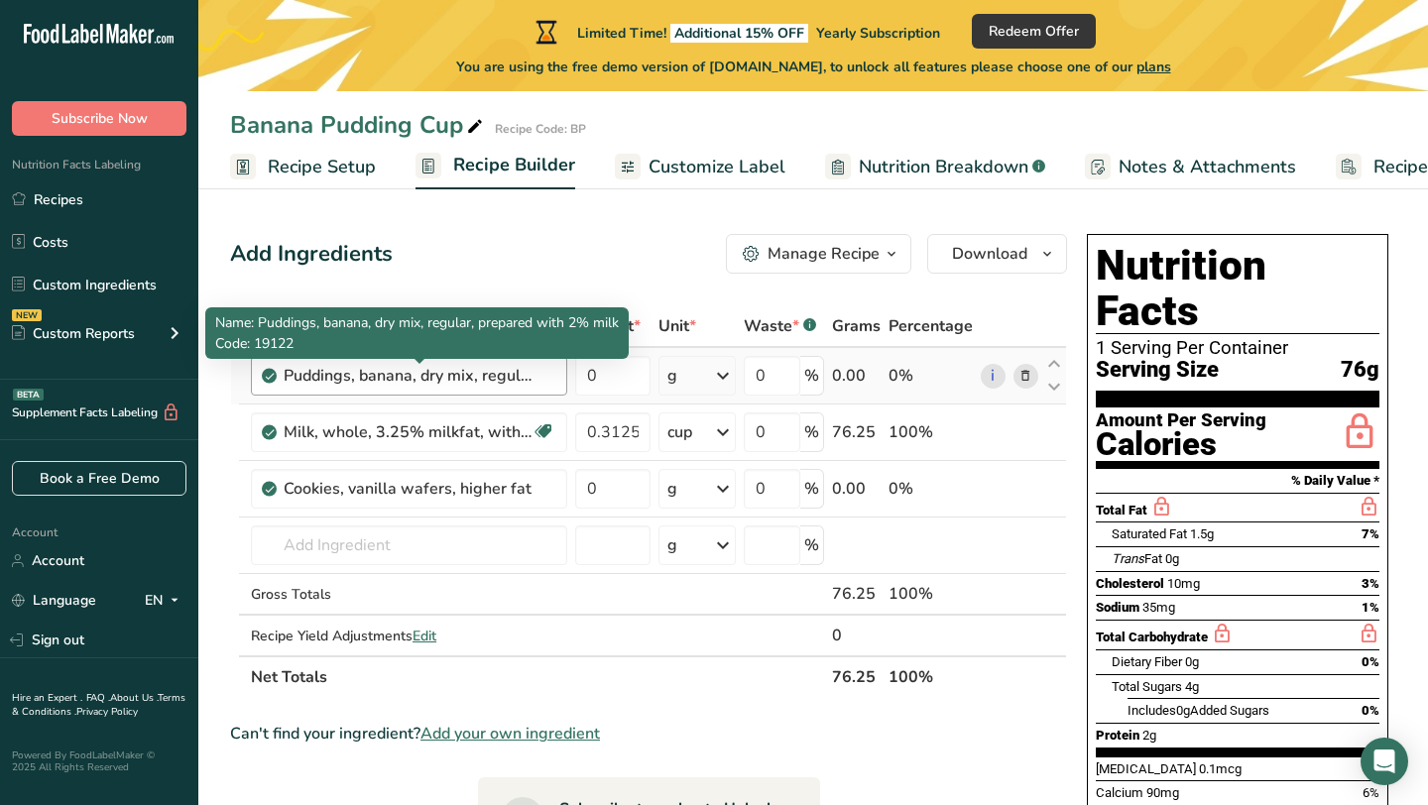
click at [287, 377] on div "Puddings, banana, dry mix, regular, prepared with 2% milk" at bounding box center [408, 376] width 248 height 24
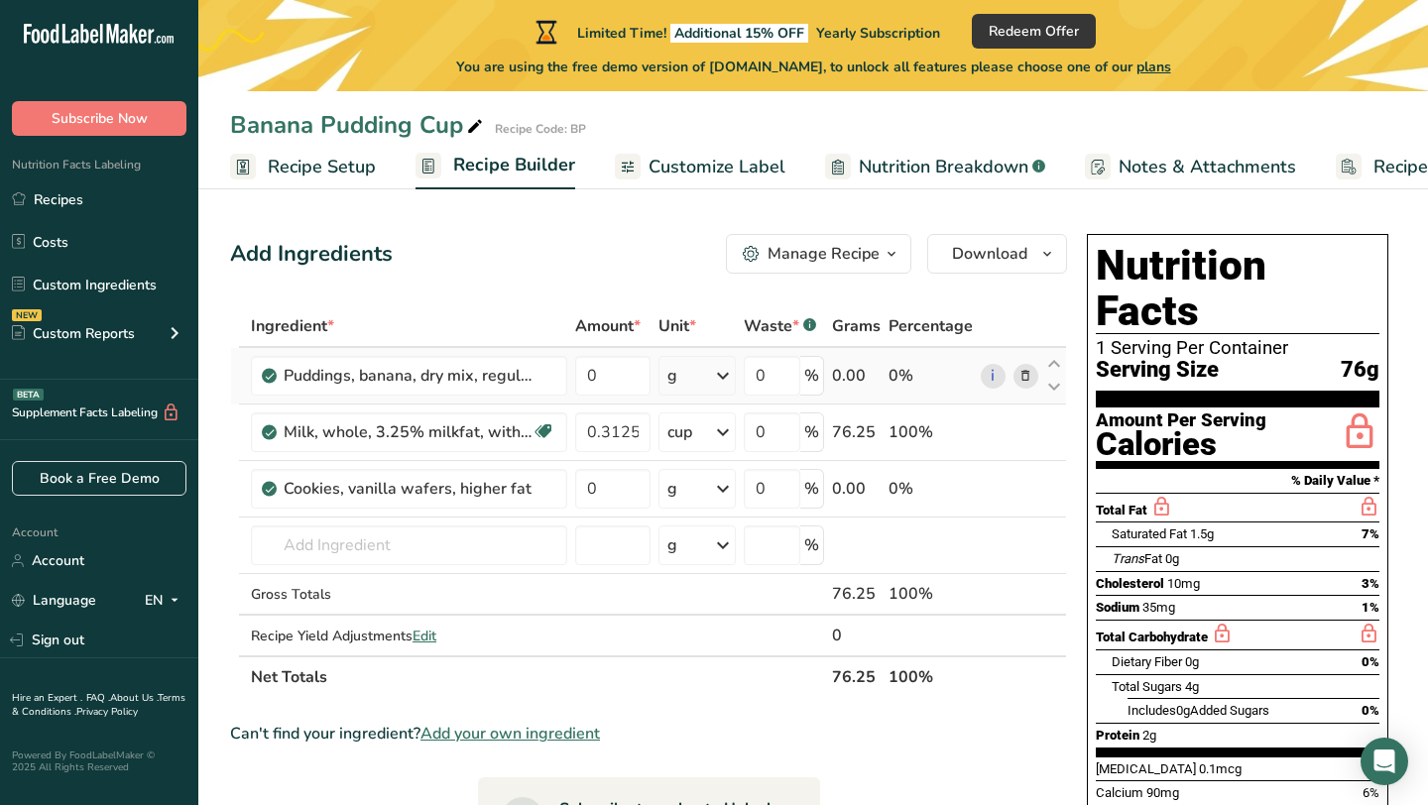
click at [1025, 371] on icon at bounding box center [1025, 376] width 14 height 21
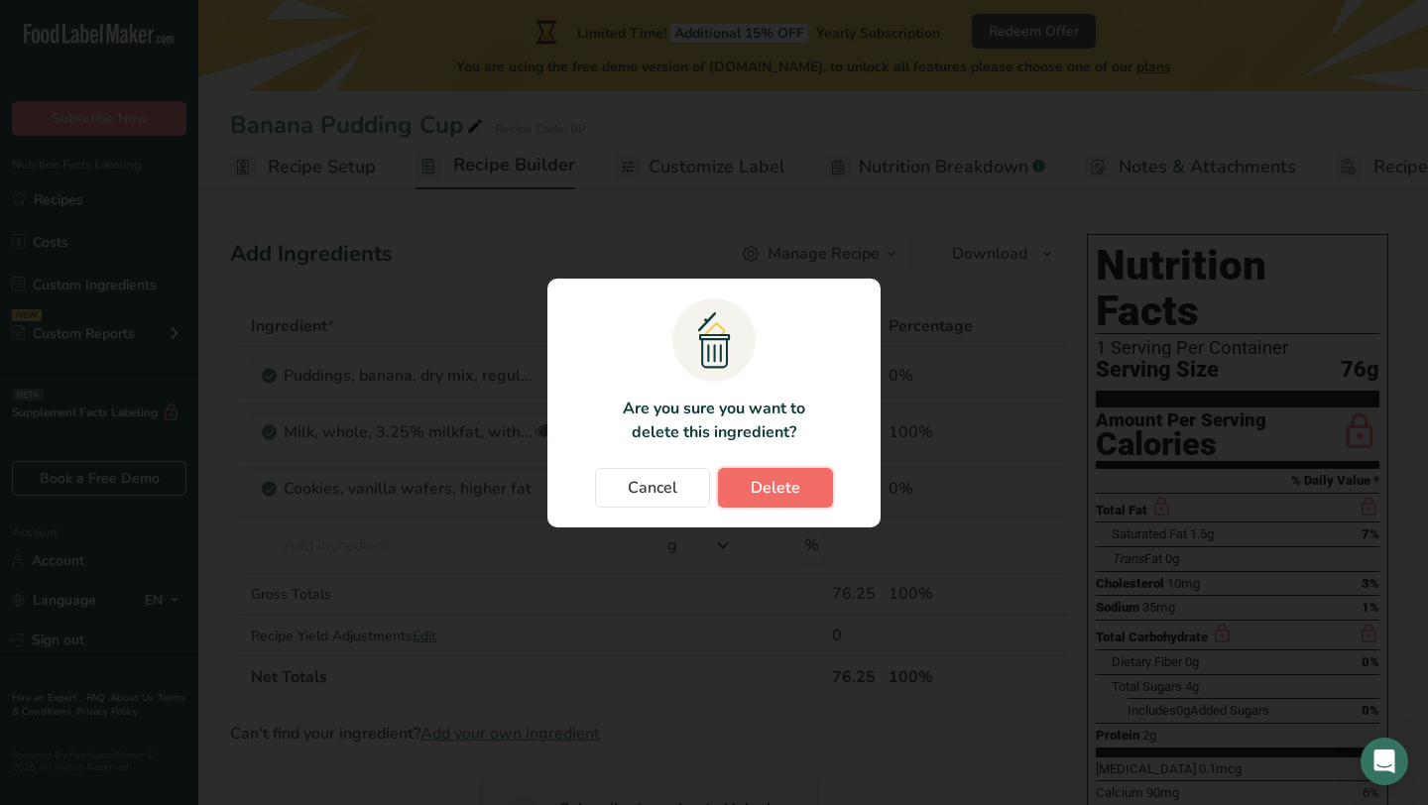
click at [826, 484] on button "Delete" at bounding box center [775, 488] width 115 height 40
type input "0.3125"
type input "0"
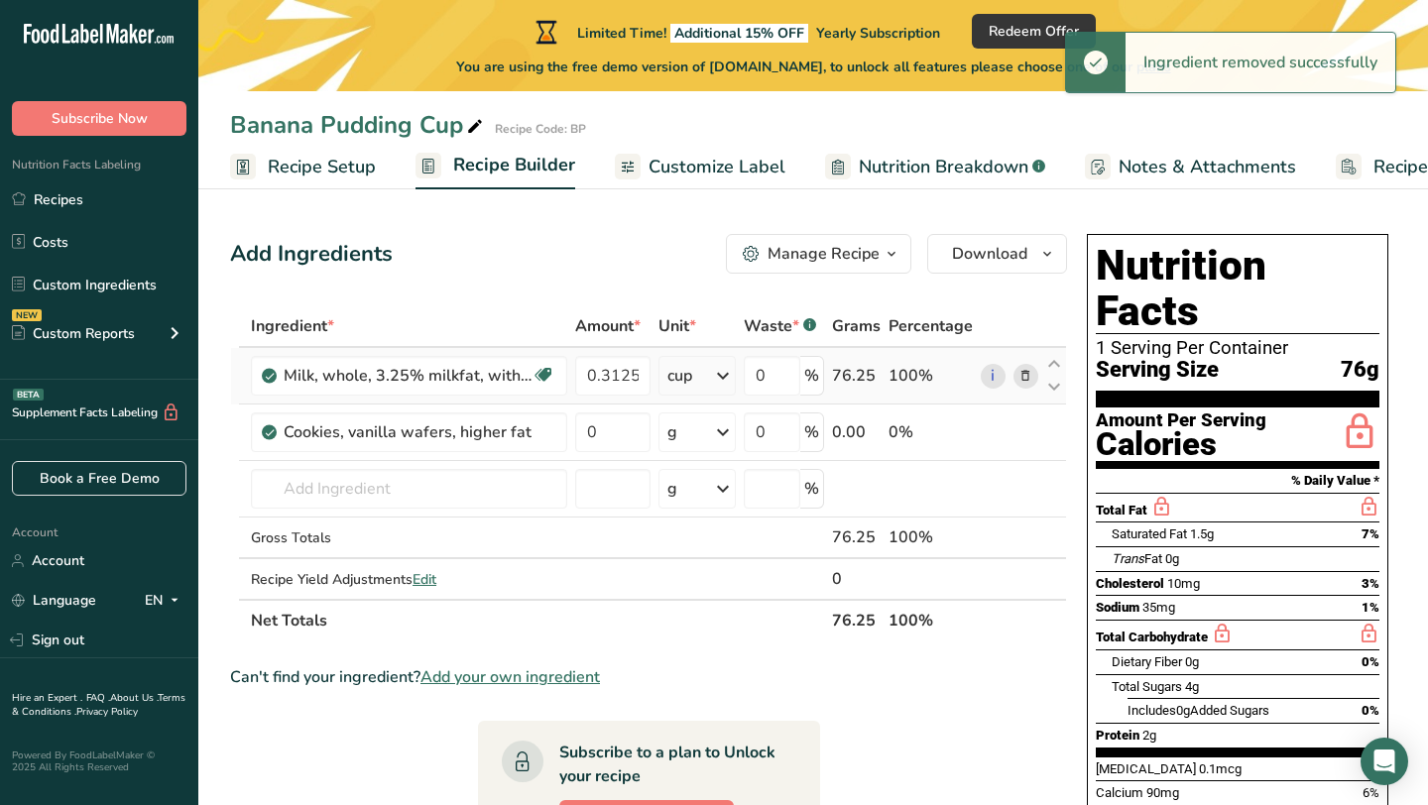
click at [1025, 370] on icon at bounding box center [1025, 376] width 14 height 21
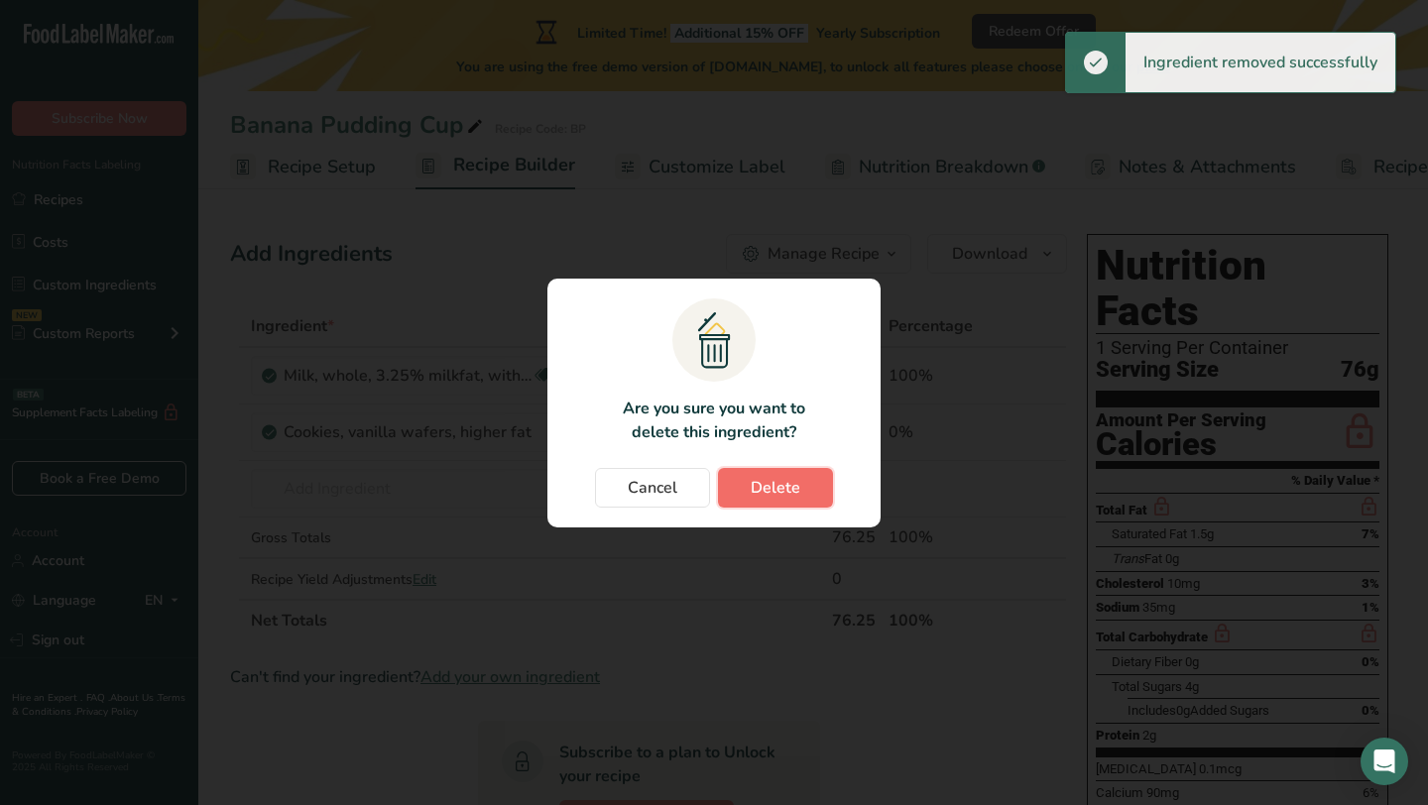
click at [812, 498] on button "Delete" at bounding box center [775, 488] width 115 height 40
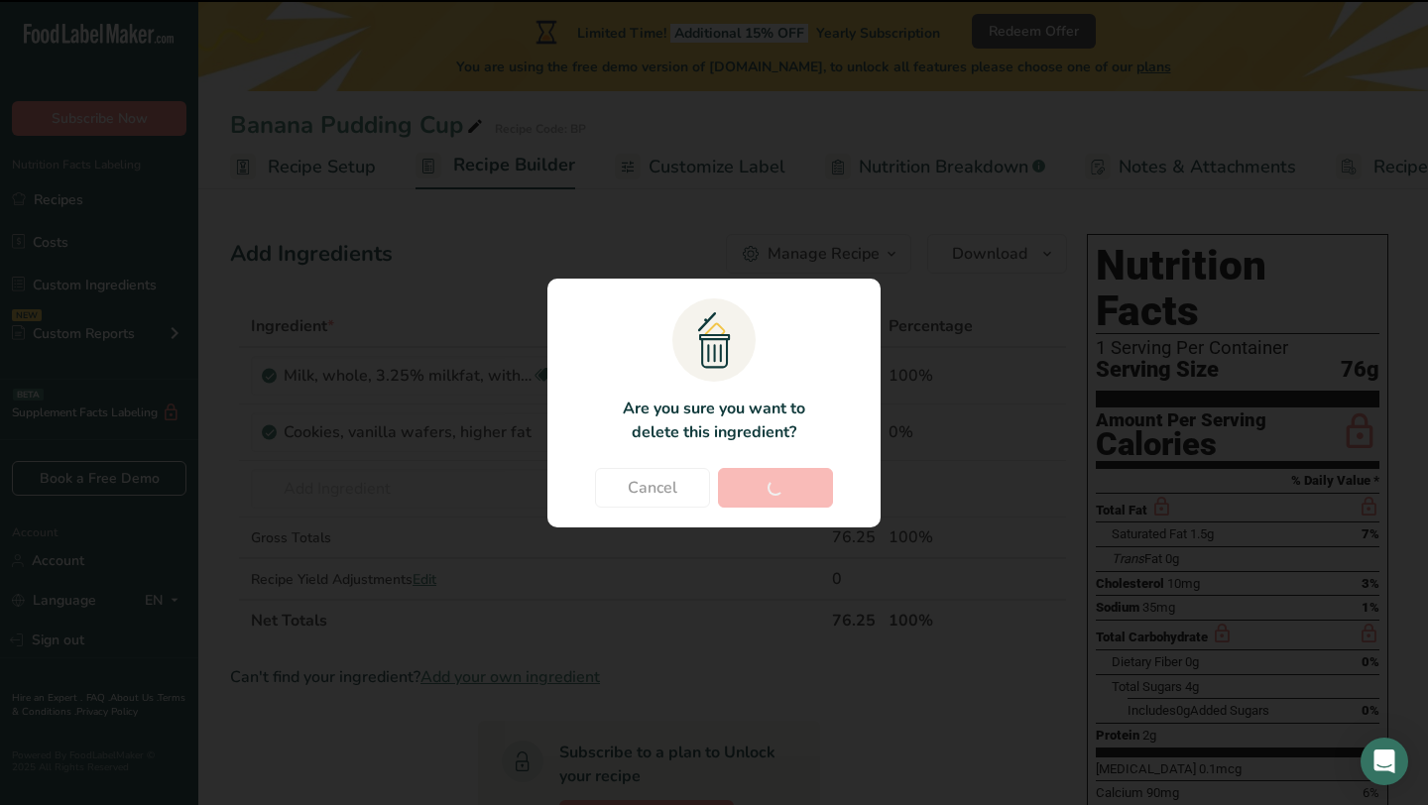
type input "0"
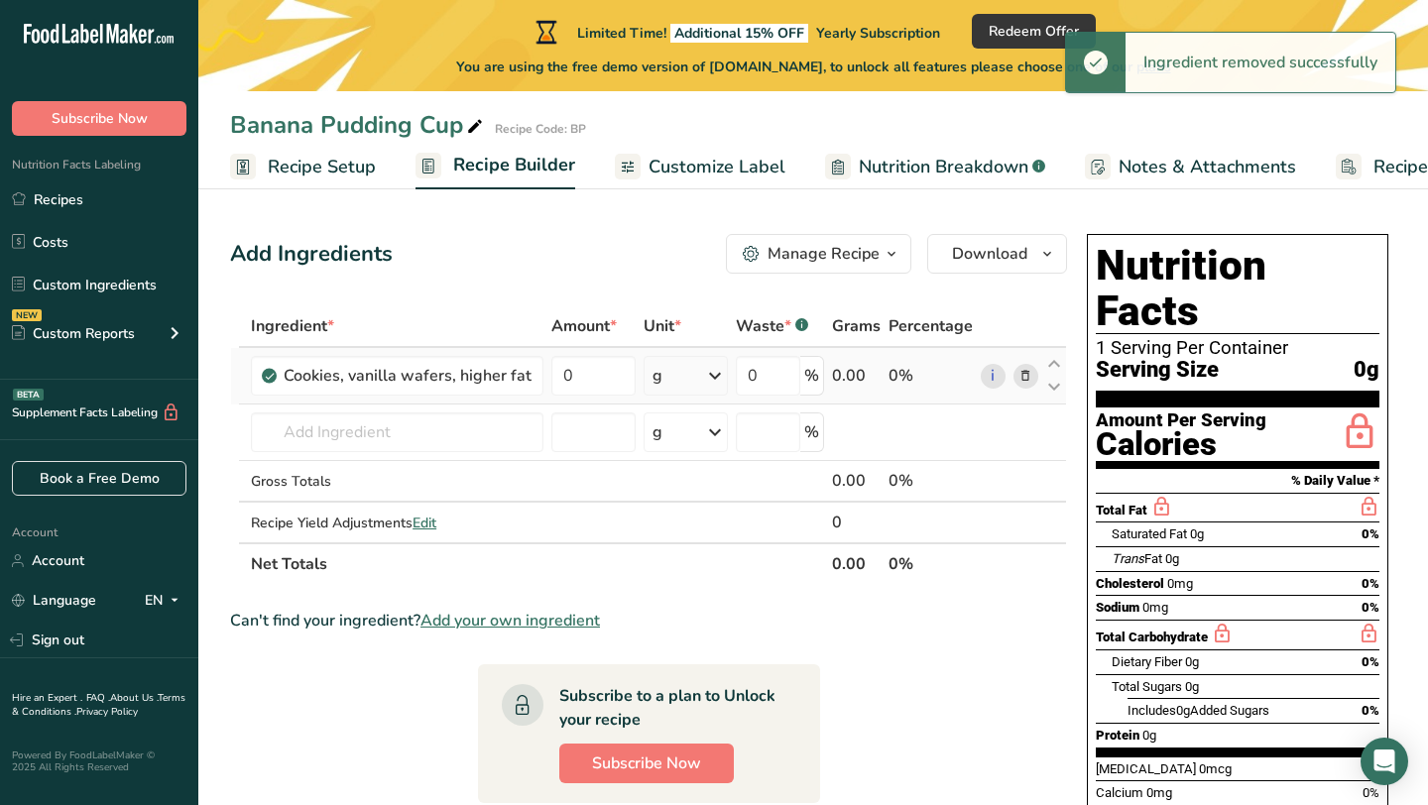
click at [1019, 375] on icon at bounding box center [1025, 376] width 14 height 21
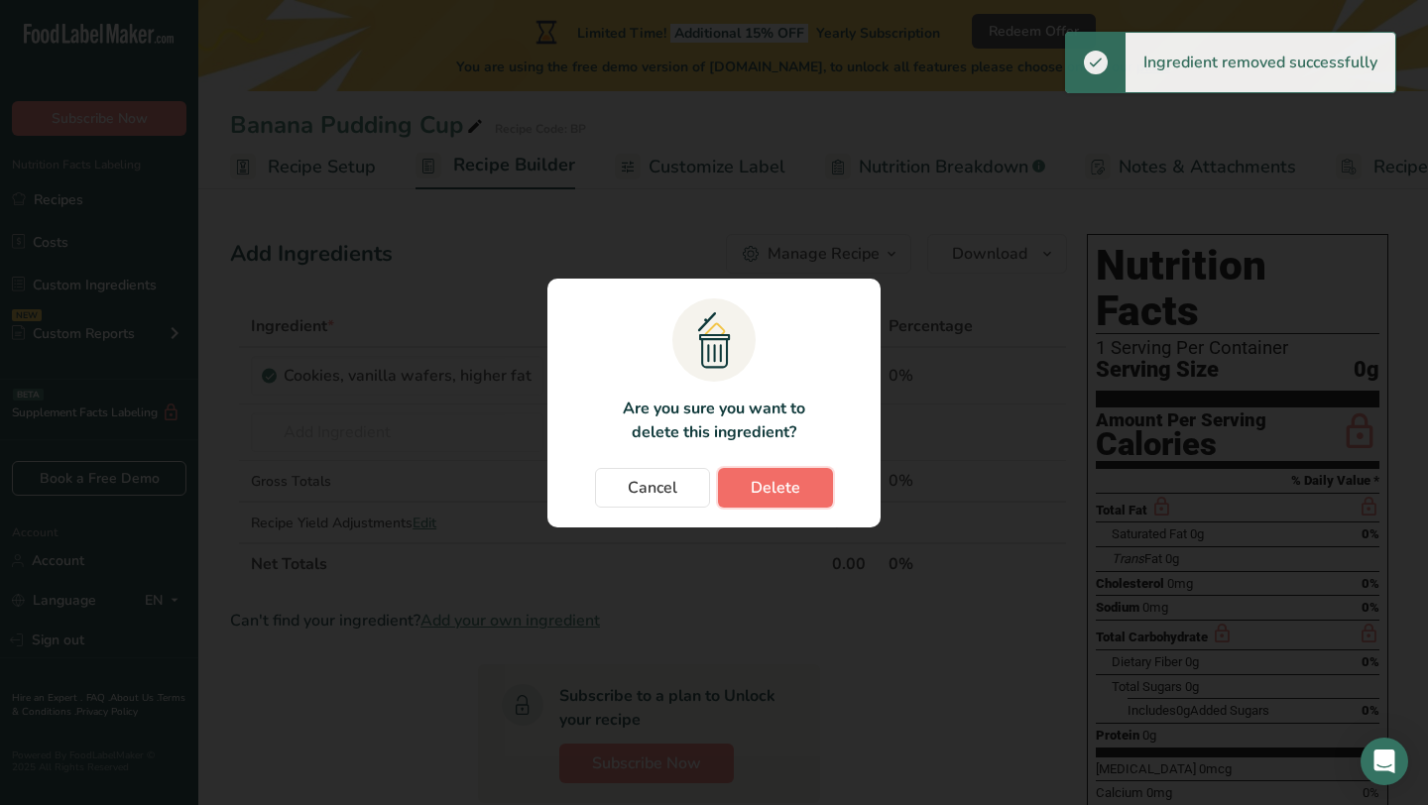
click at [778, 493] on span "Delete" at bounding box center [775, 488] width 50 height 24
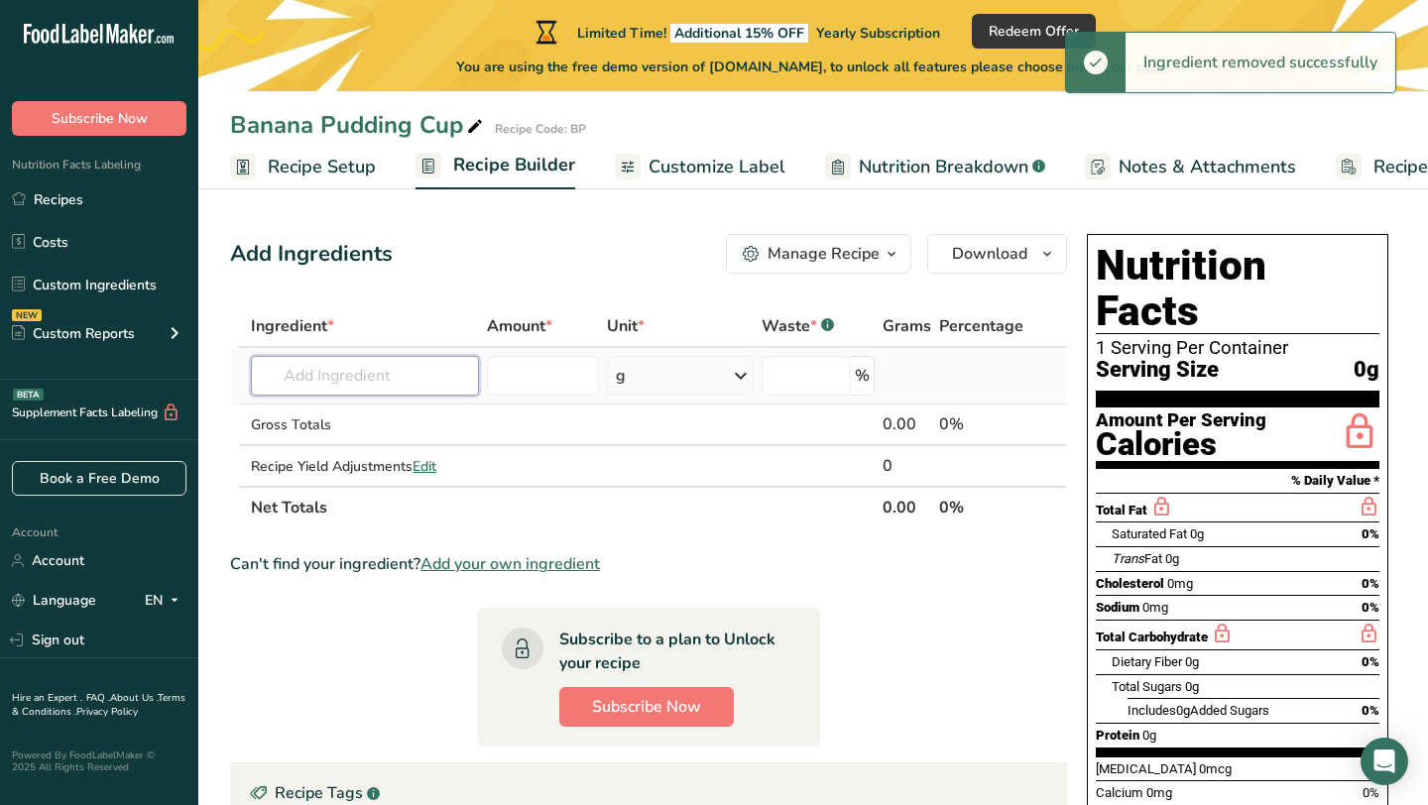
click at [366, 391] on input "text" at bounding box center [365, 376] width 228 height 40
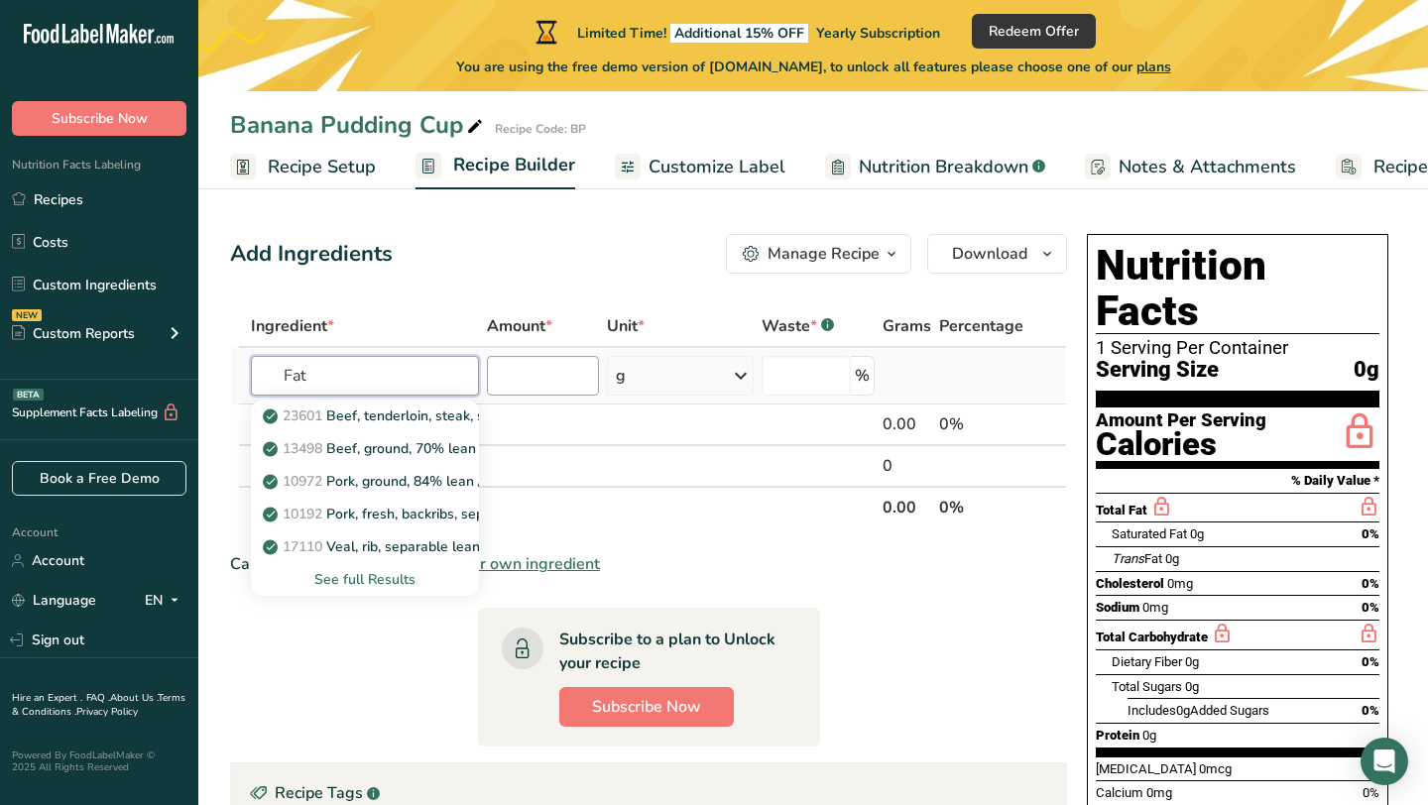
type input "Fat"
click at [529, 364] on input "number" at bounding box center [543, 376] width 112 height 40
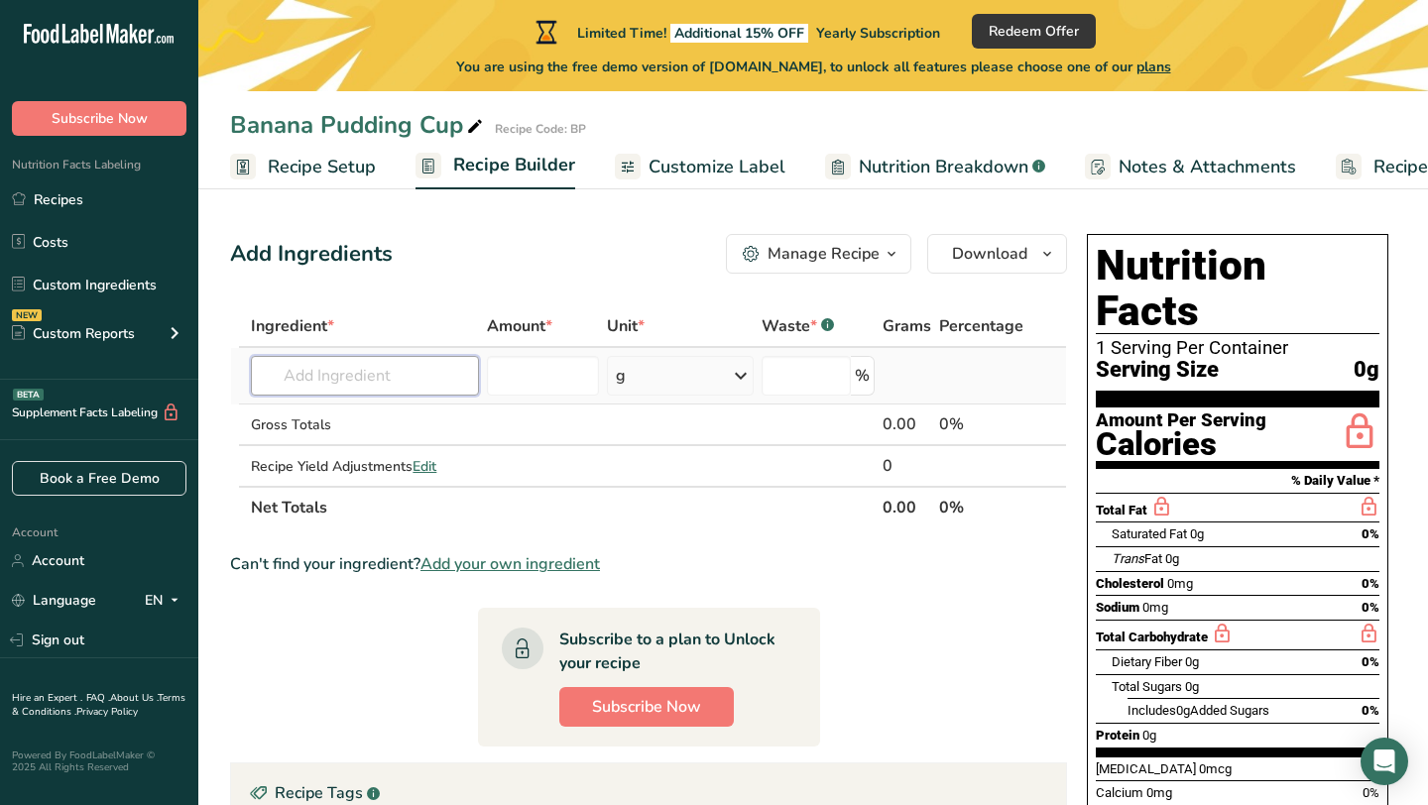
click at [344, 391] on input "text" at bounding box center [365, 376] width 228 height 40
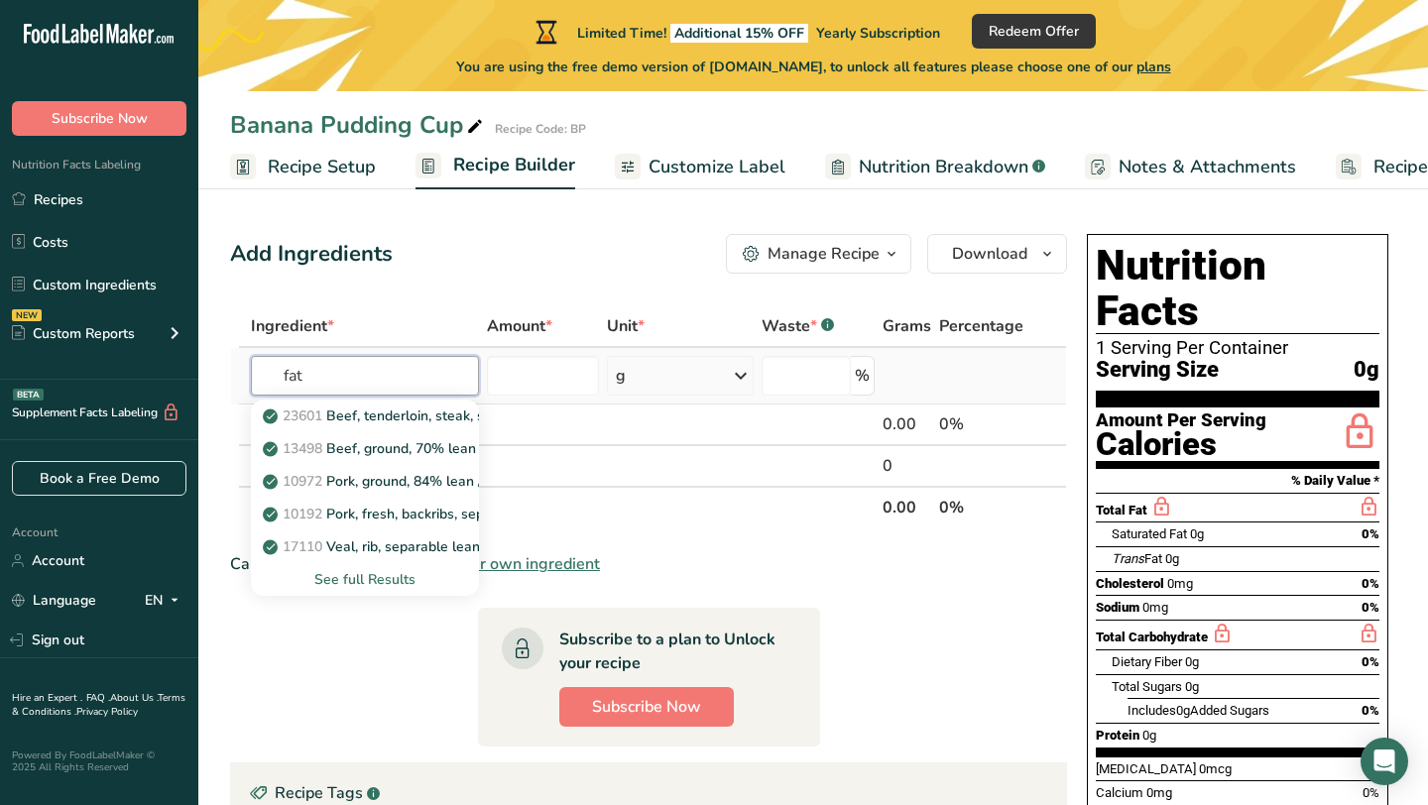
type input "fat"
click at [338, 579] on div "See full Results" at bounding box center [365, 579] width 196 height 21
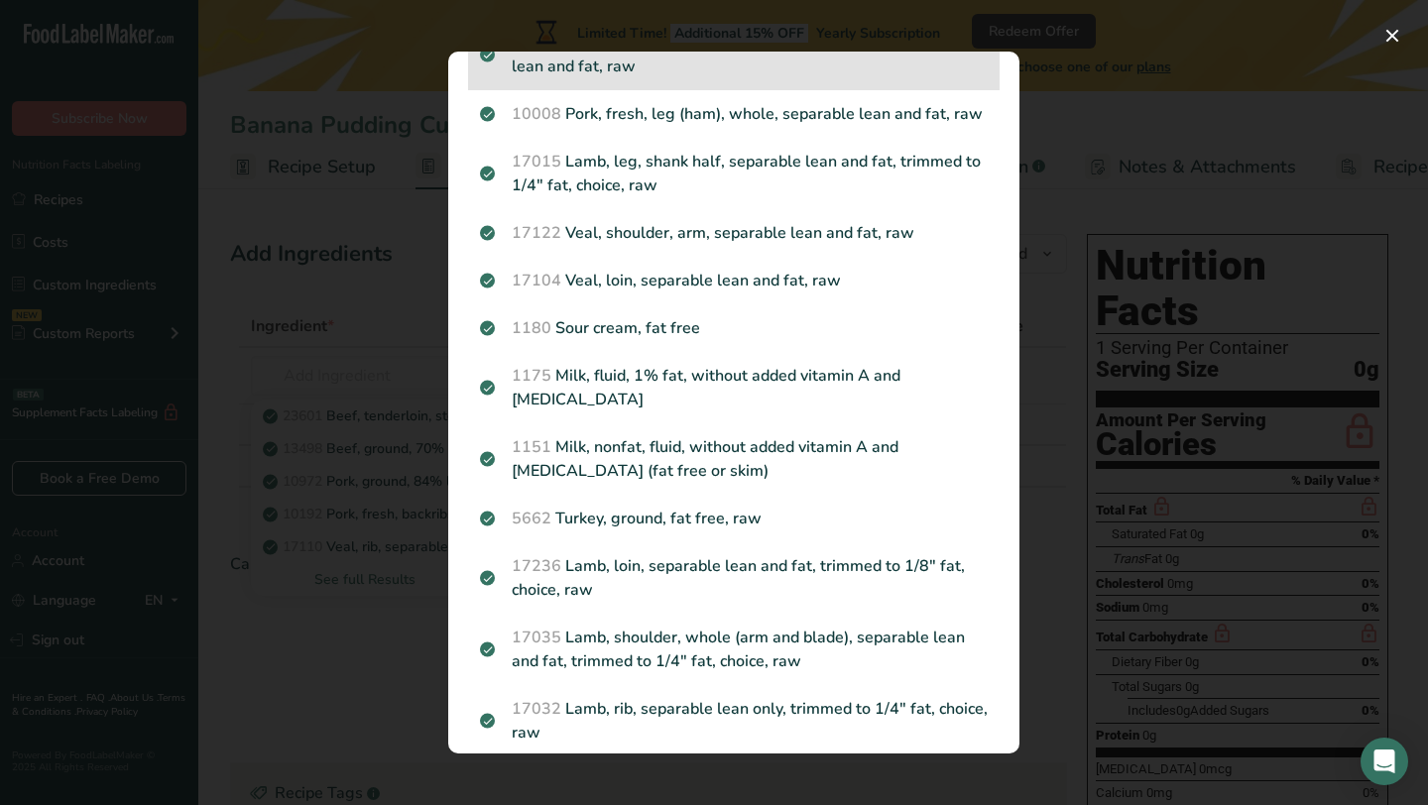
scroll to position [426, 0]
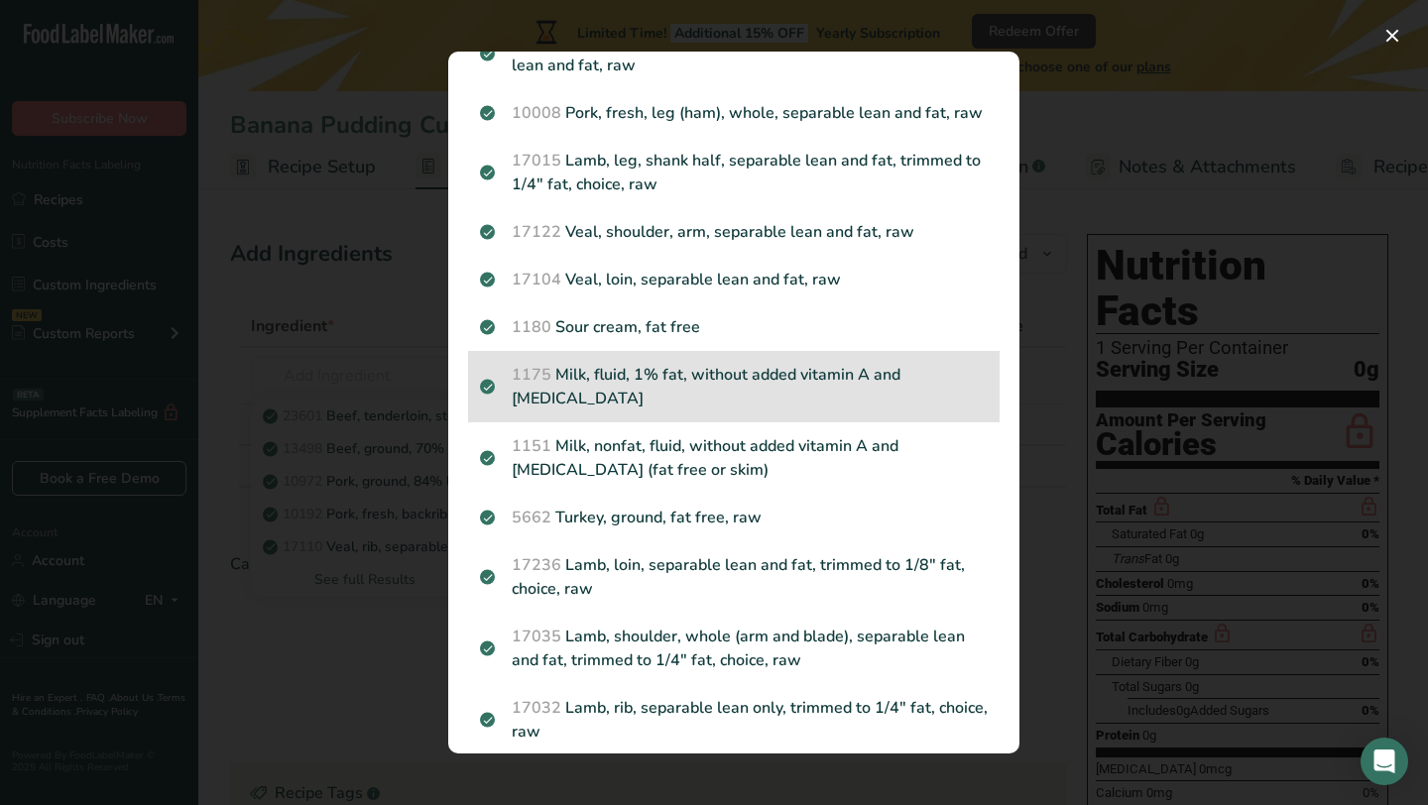
click at [797, 363] on p "1175 Milk, fluid, 1% fat, without added vitamin A and [MEDICAL_DATA]" at bounding box center [734, 387] width 508 height 48
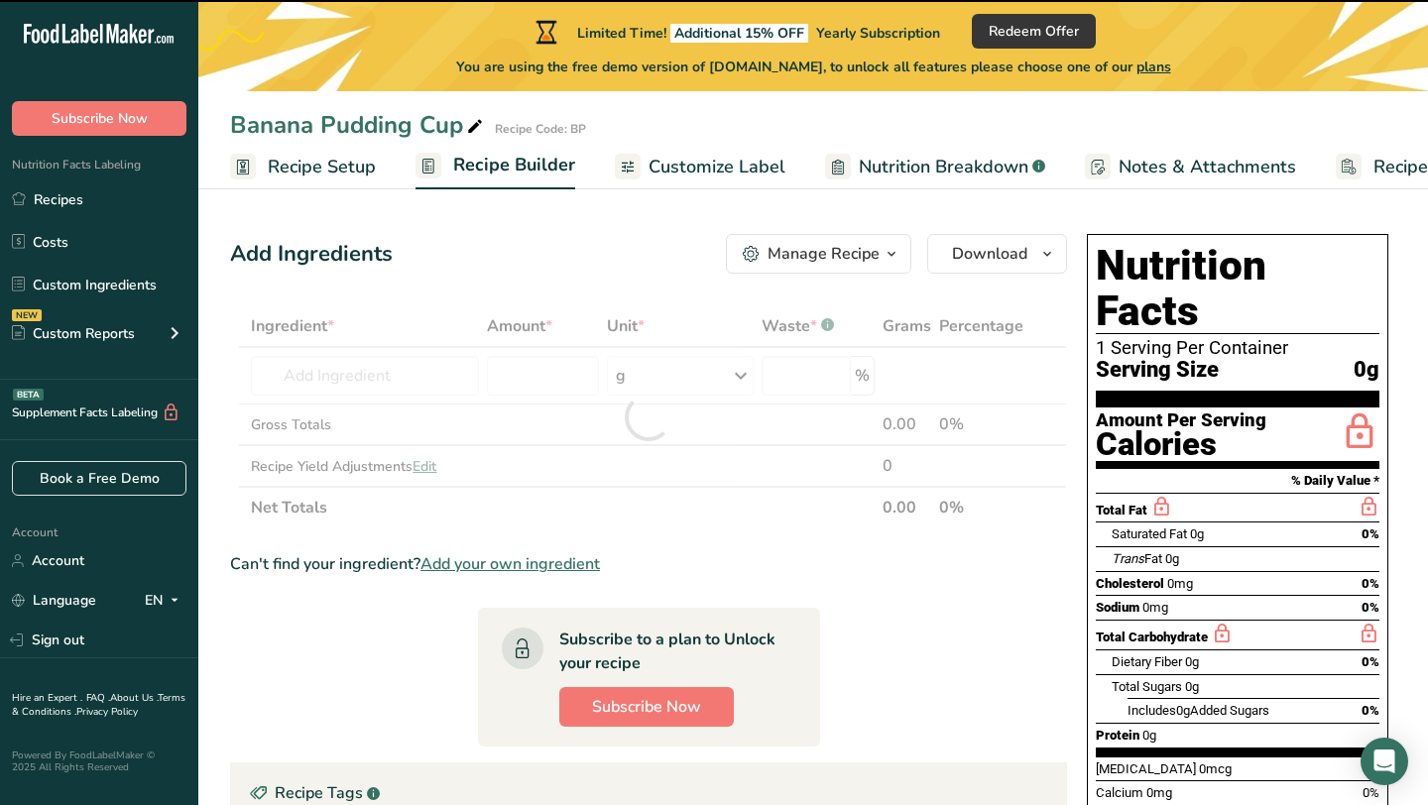
type input "0"
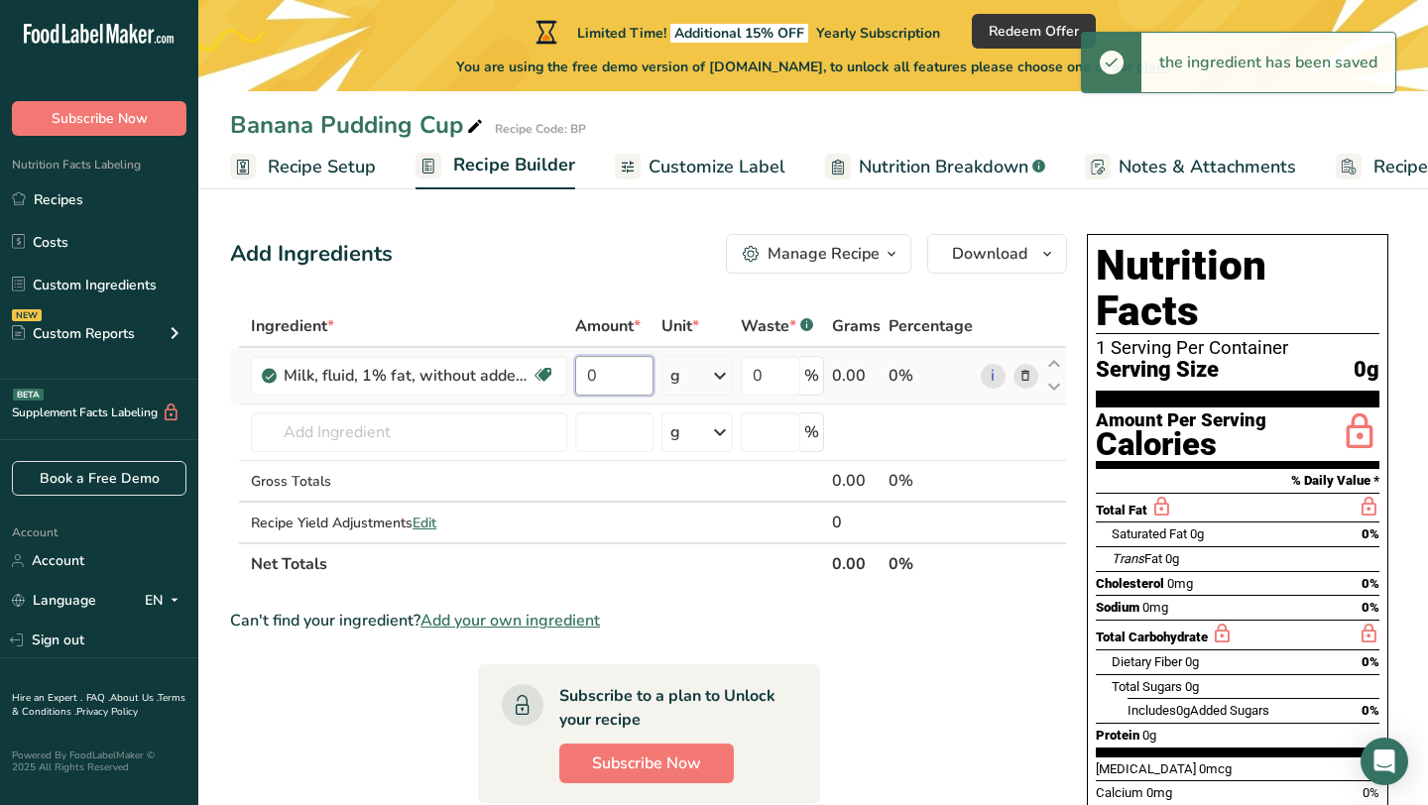
click at [634, 382] on input "0" at bounding box center [614, 376] width 78 height 40
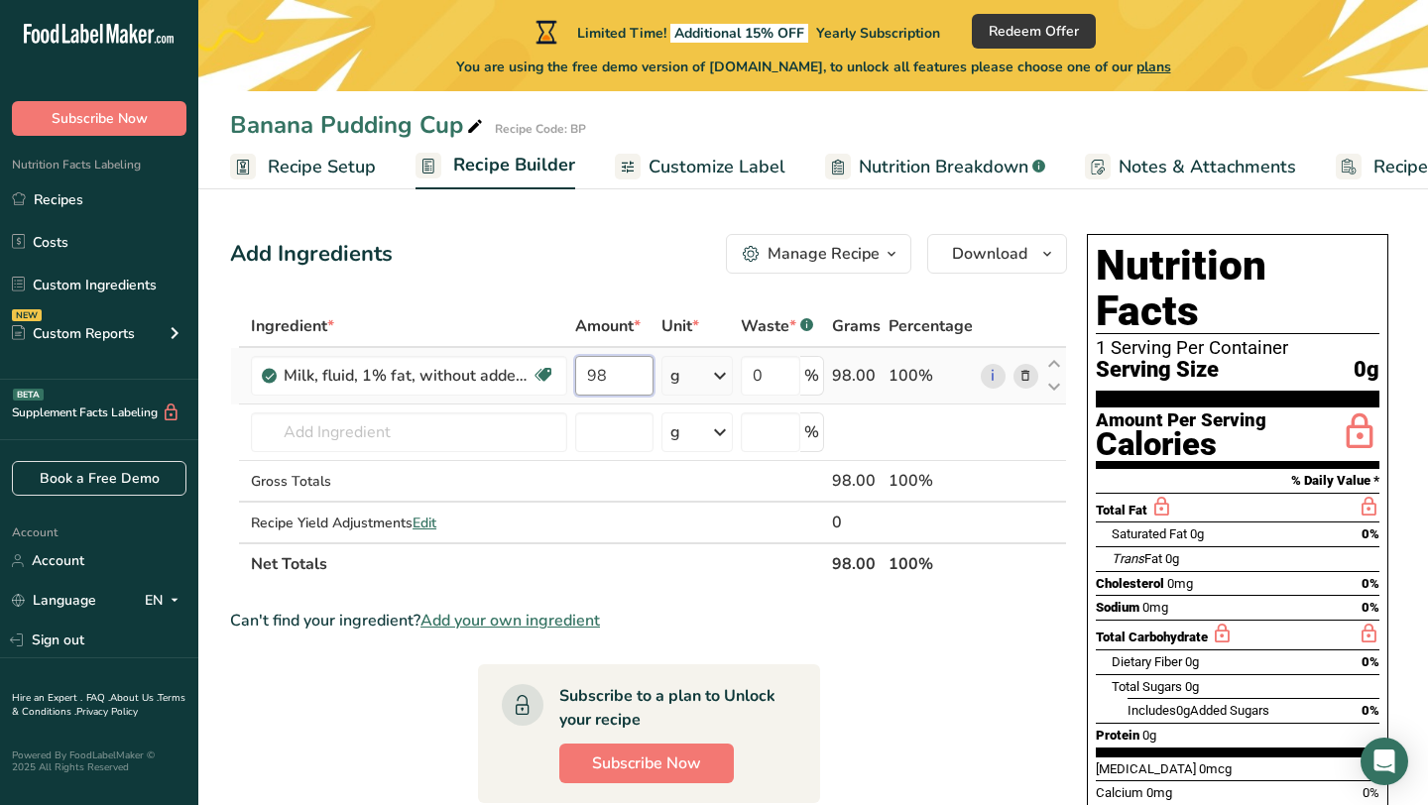
type input "9"
type input "10"
click at [377, 453] on div "Ingredient * Amount * Unit * Waste * .a-a{fill:#347362;}.b-a{fill:#fff;} Grams …" at bounding box center [648, 445] width 837 height 280
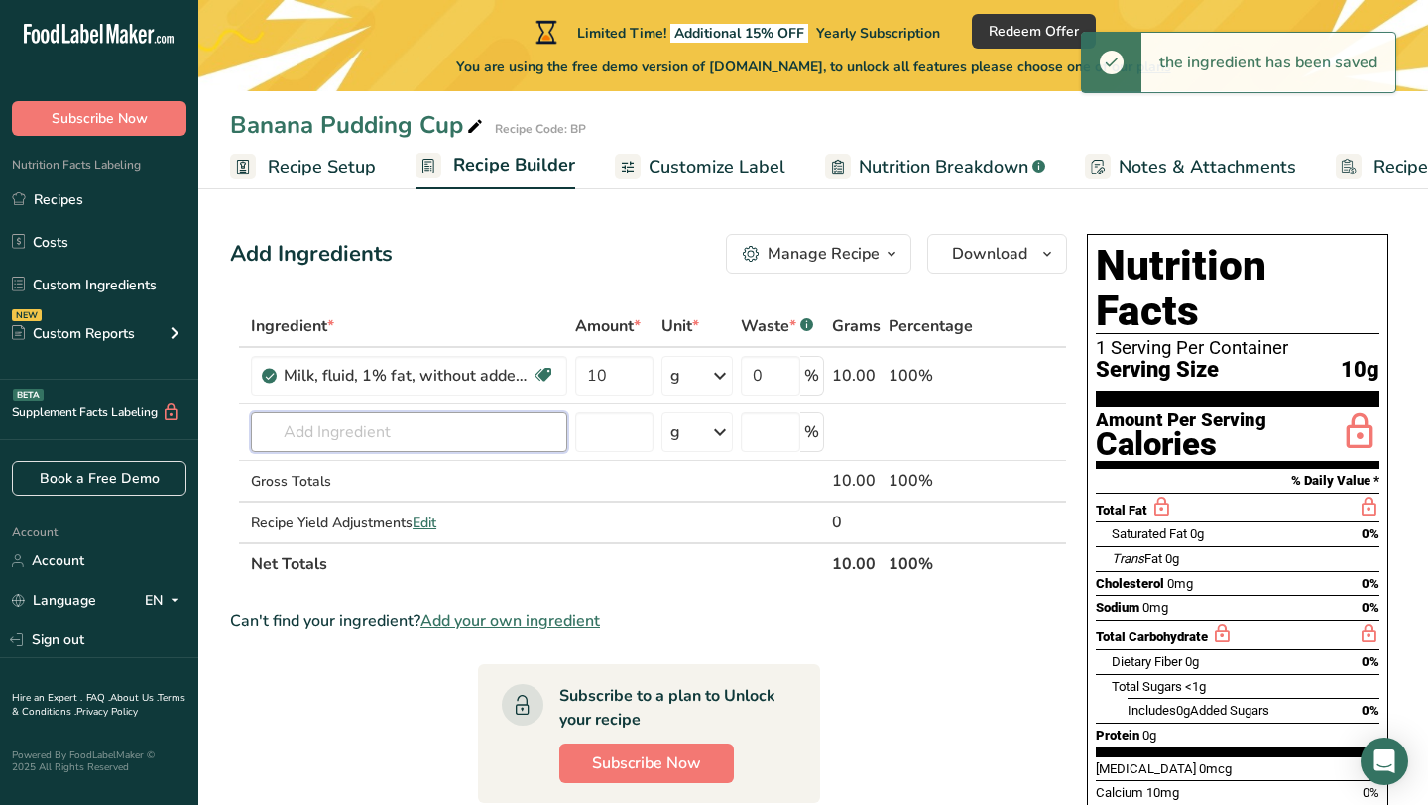
click at [375, 442] on input "text" at bounding box center [409, 432] width 316 height 40
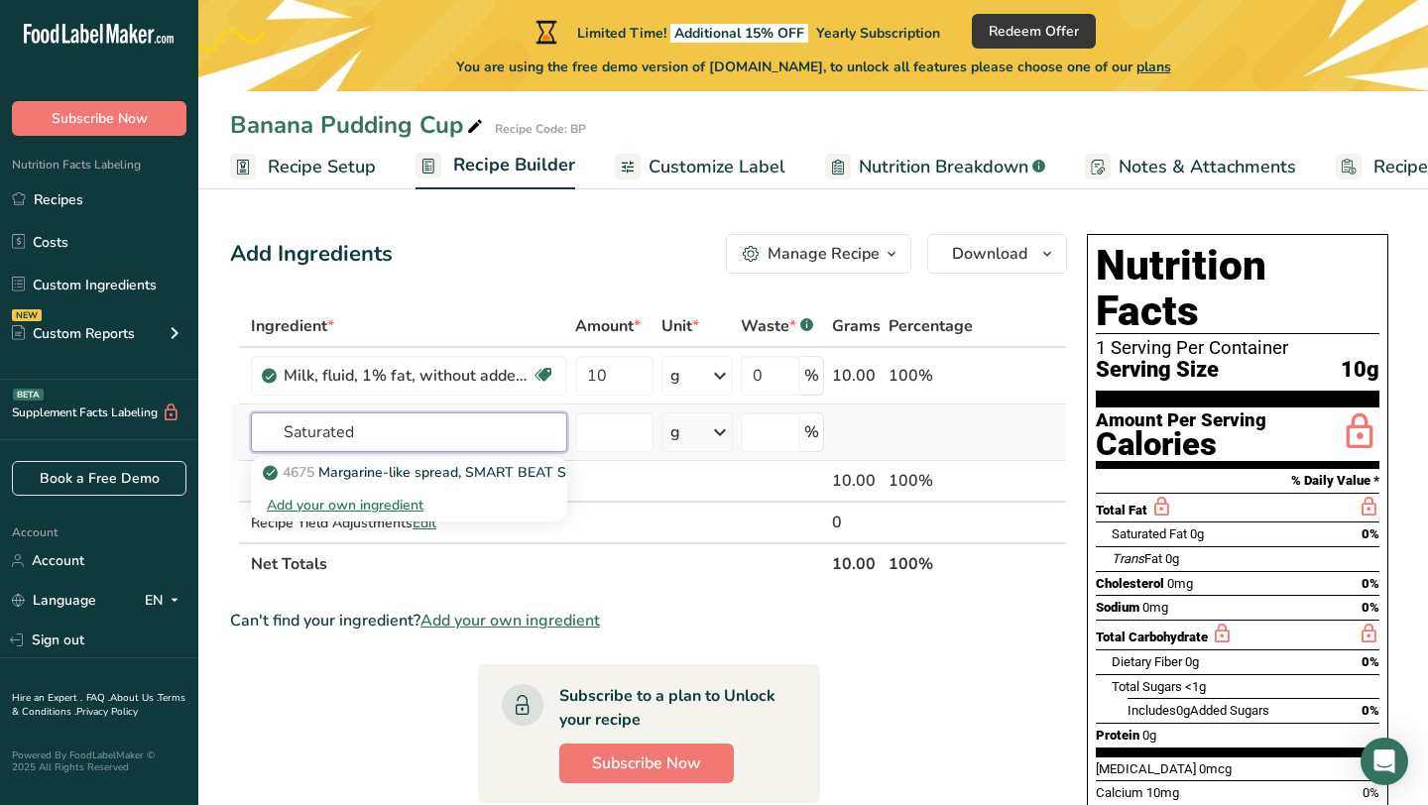
type input "Saturated"
click at [340, 509] on div "Add your own ingredient" at bounding box center [409, 505] width 285 height 21
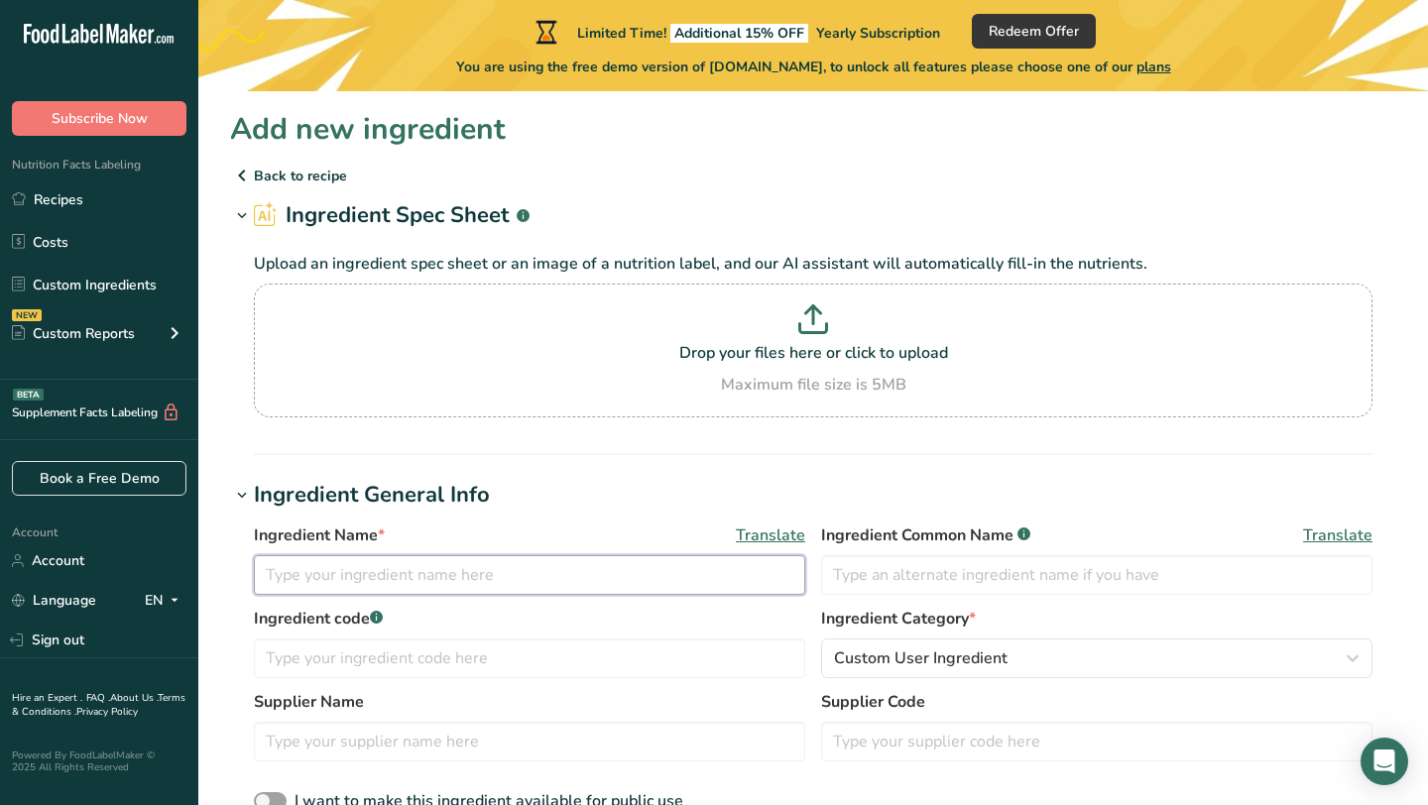
click at [438, 581] on input "text" at bounding box center [529, 575] width 551 height 40
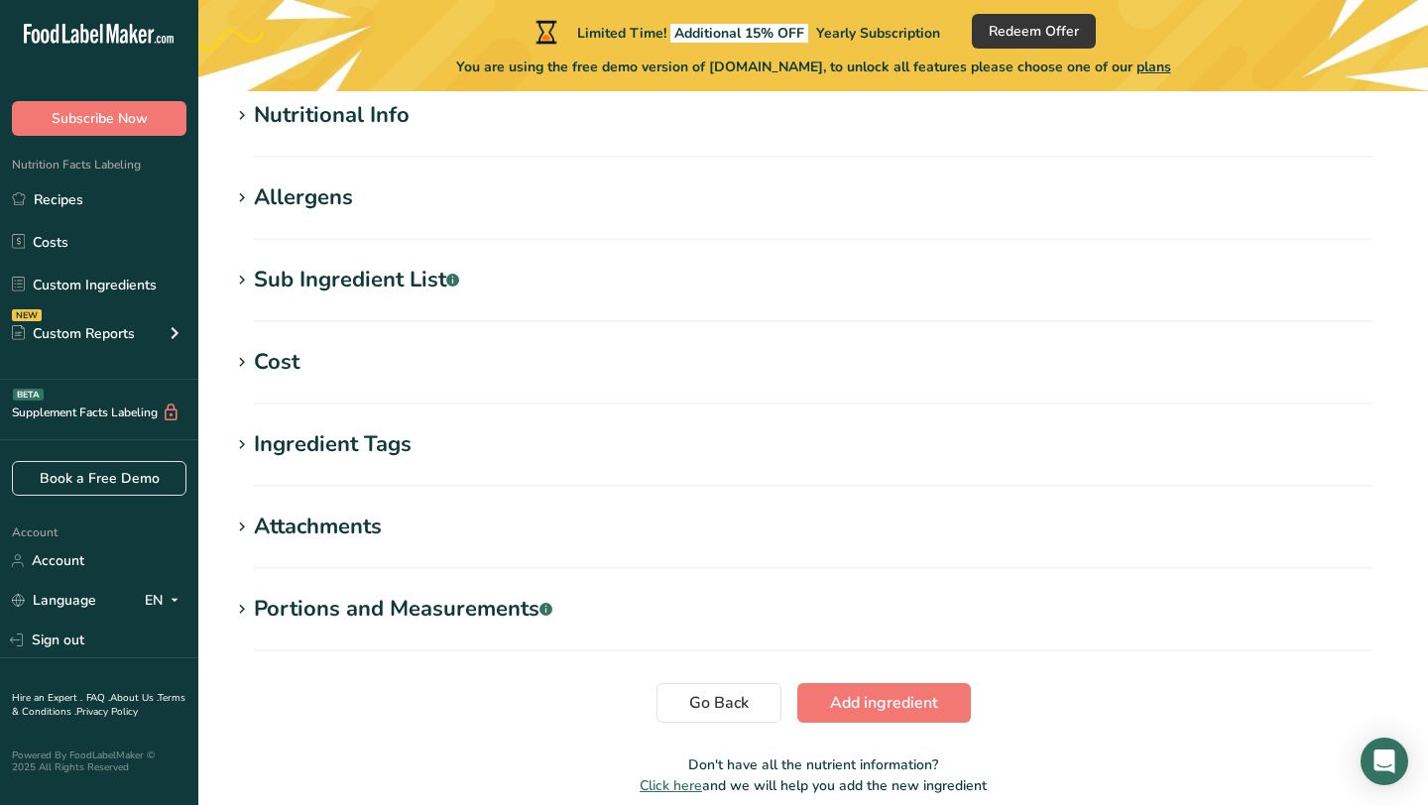
scroll to position [863, 0]
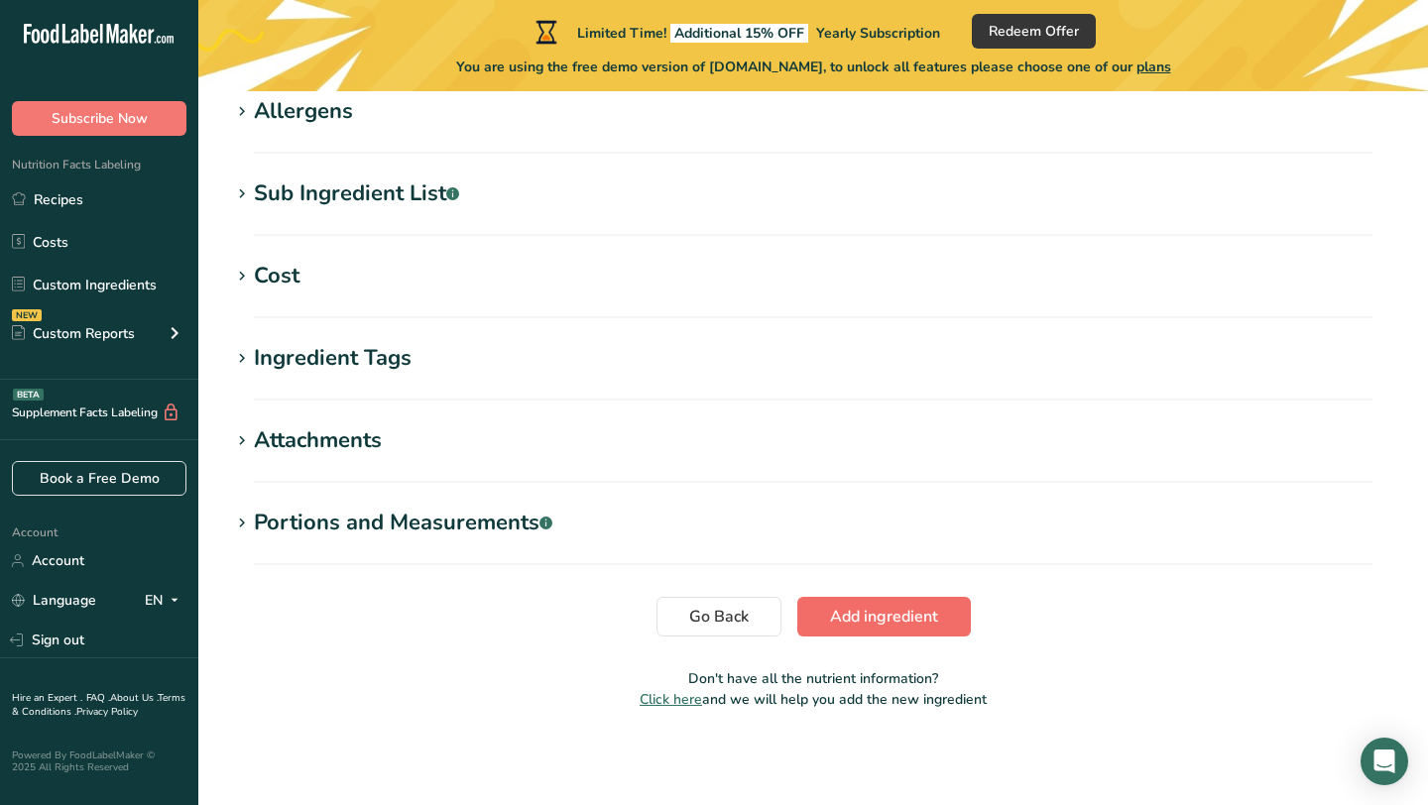
type input "Saturated Fat"
click at [926, 609] on span "Add ingredient" at bounding box center [884, 617] width 108 height 24
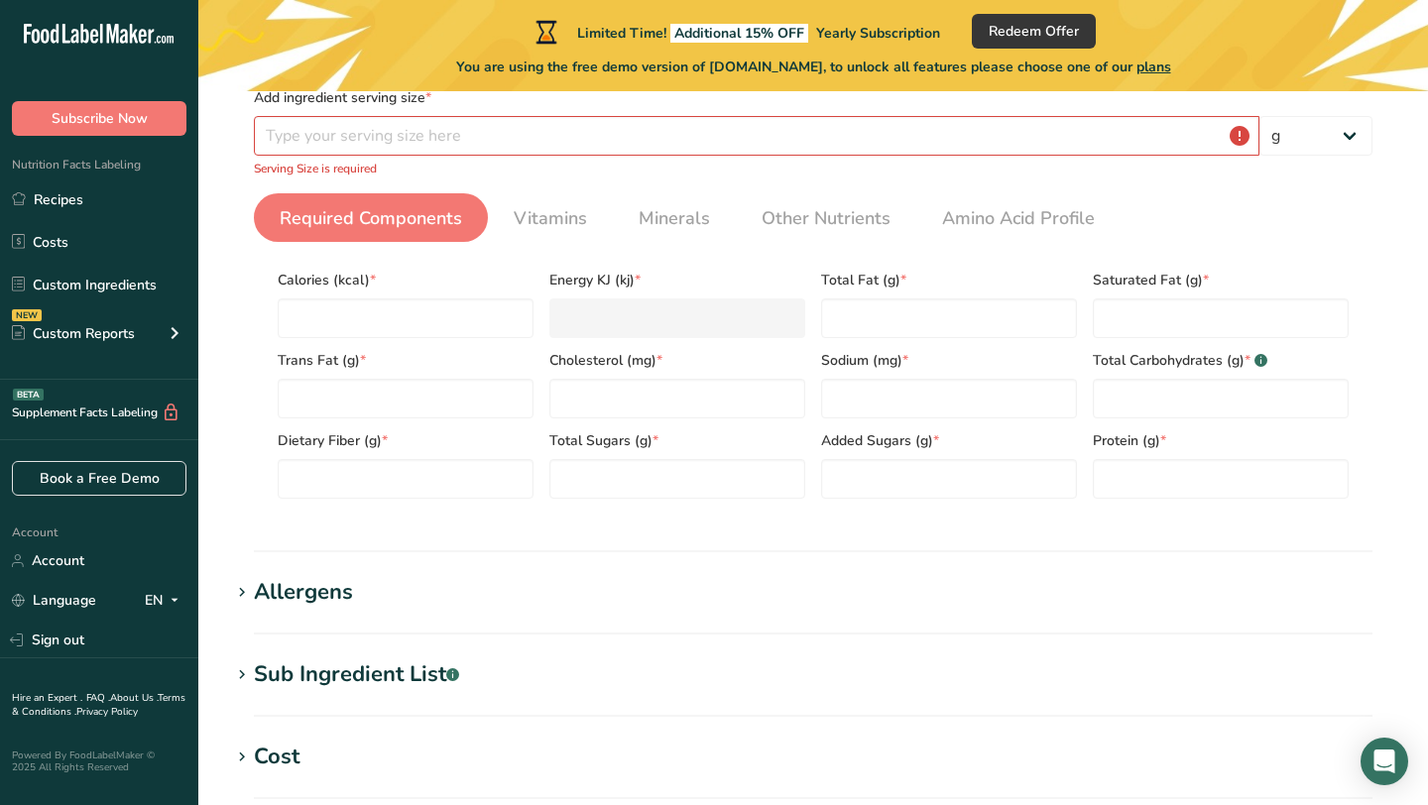
scroll to position [351, 0]
click at [304, 147] on input "number" at bounding box center [756, 136] width 1005 height 40
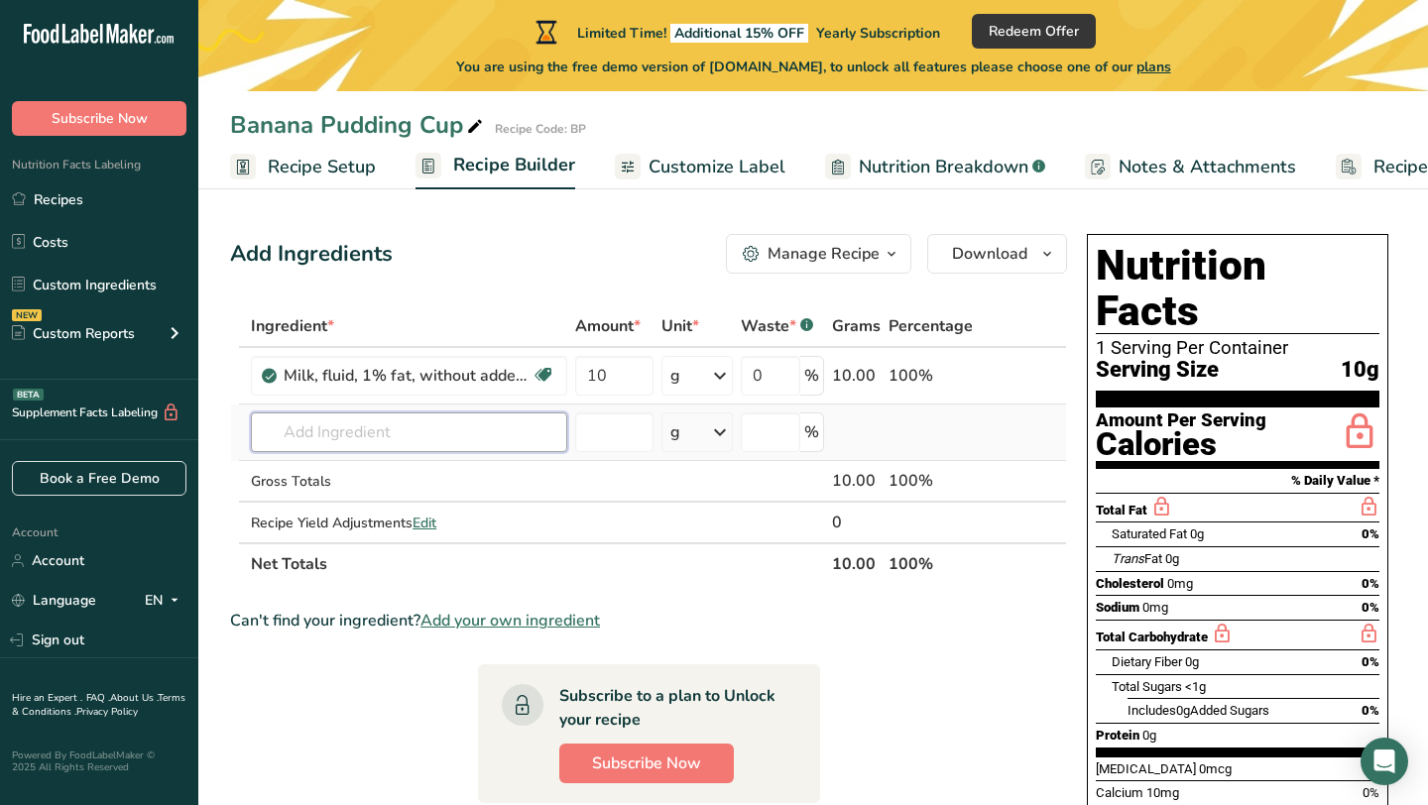
click at [525, 426] on input "text" at bounding box center [409, 432] width 316 height 40
